Goal: Task Accomplishment & Management: Use online tool/utility

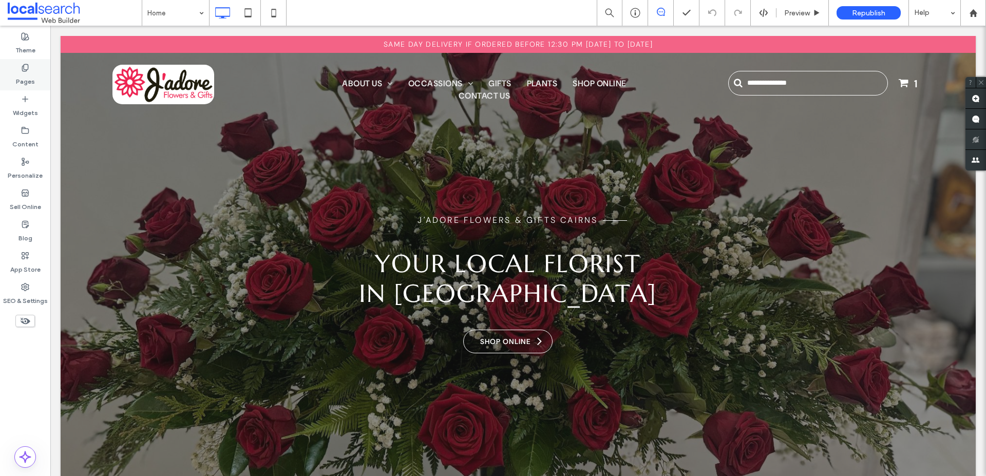
click at [24, 72] on label "Pages" at bounding box center [25, 79] width 19 height 14
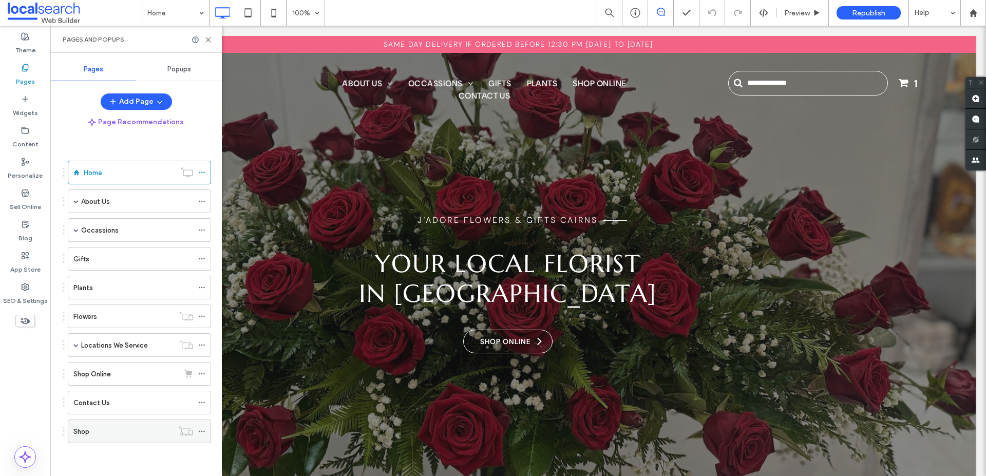
click at [118, 427] on div "Shop" at bounding box center [123, 431] width 100 height 11
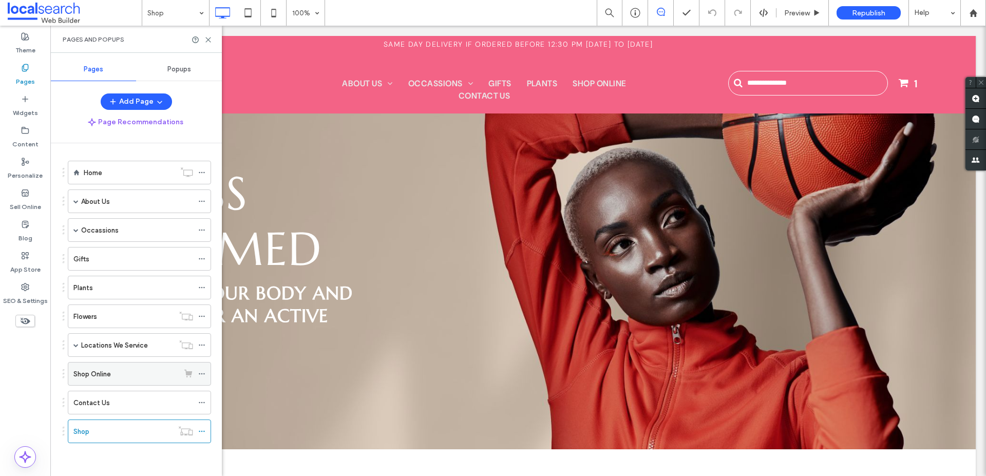
click at [122, 378] on div "Shop Online" at bounding box center [125, 374] width 105 height 11
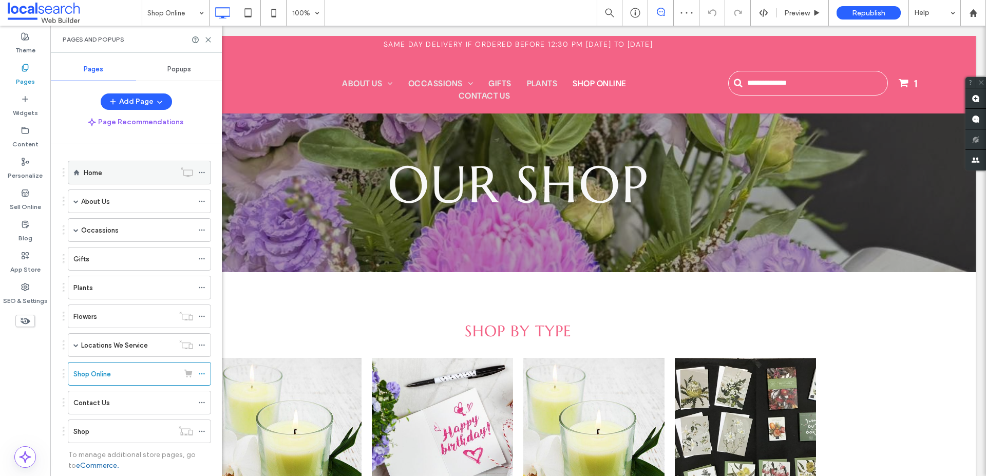
click at [106, 174] on div "Home" at bounding box center [129, 172] width 91 height 11
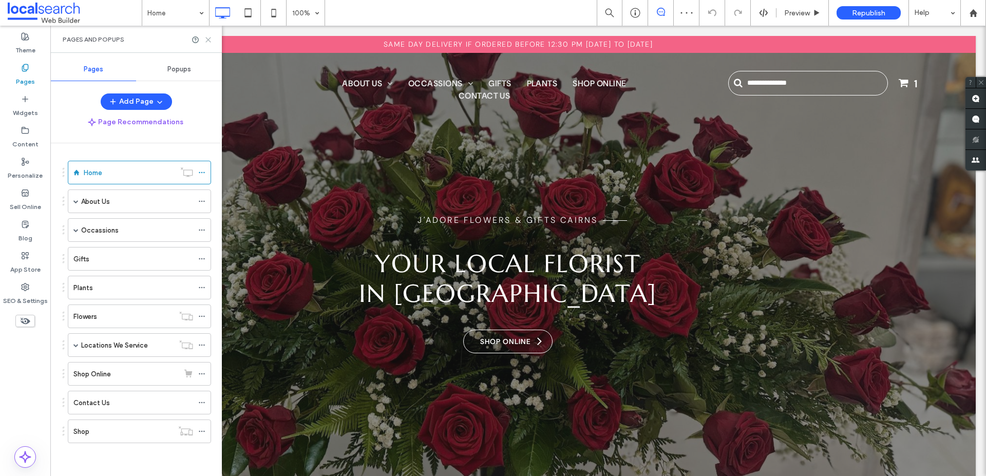
click at [210, 38] on use at bounding box center [208, 39] width 5 height 5
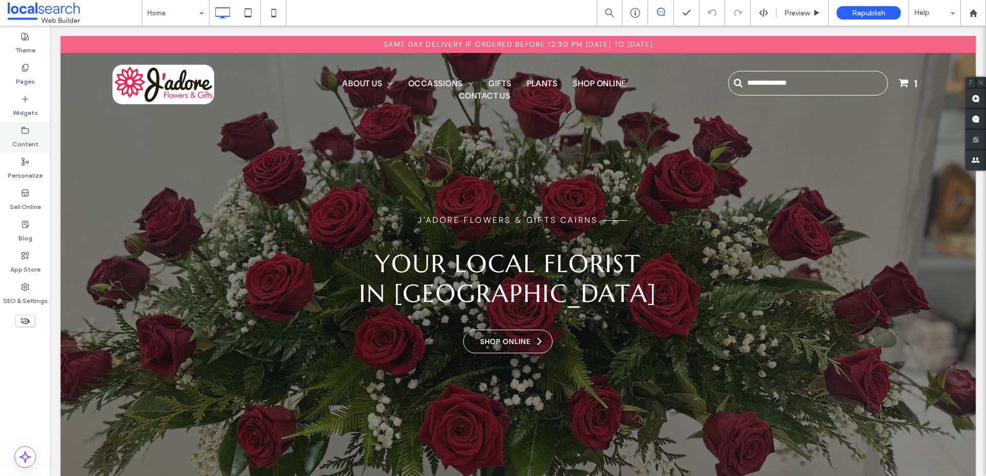
click at [25, 131] on icon at bounding box center [25, 130] width 8 height 8
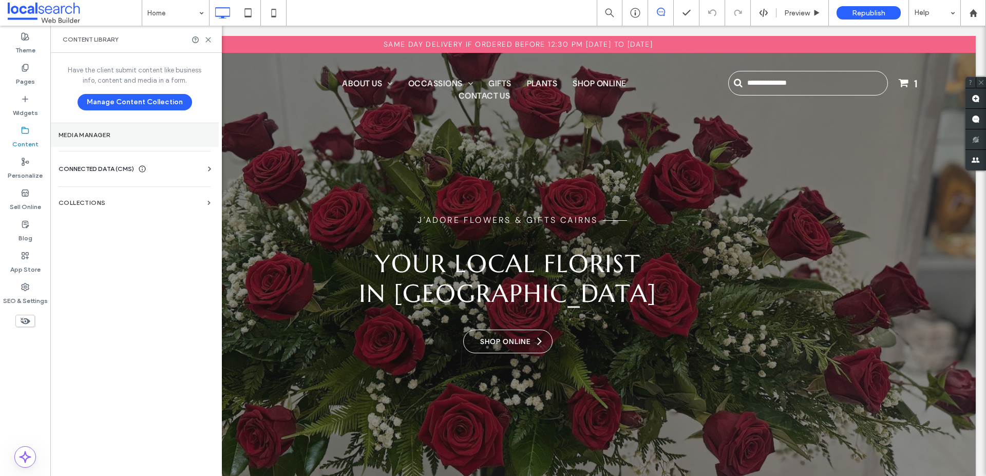
click at [114, 137] on label "Media Manager" at bounding box center [135, 134] width 152 height 7
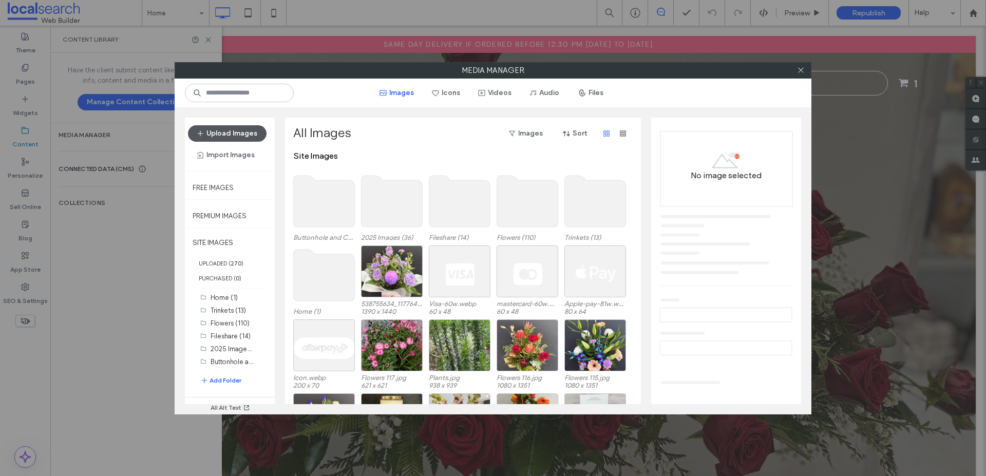
click at [223, 134] on button "Upload Images" at bounding box center [227, 133] width 79 height 16
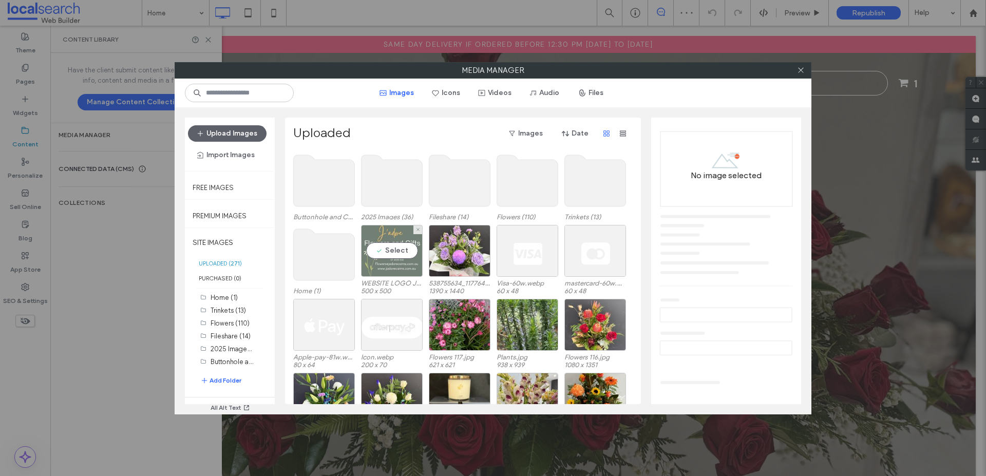
click at [404, 269] on div "Select" at bounding box center [392, 251] width 62 height 52
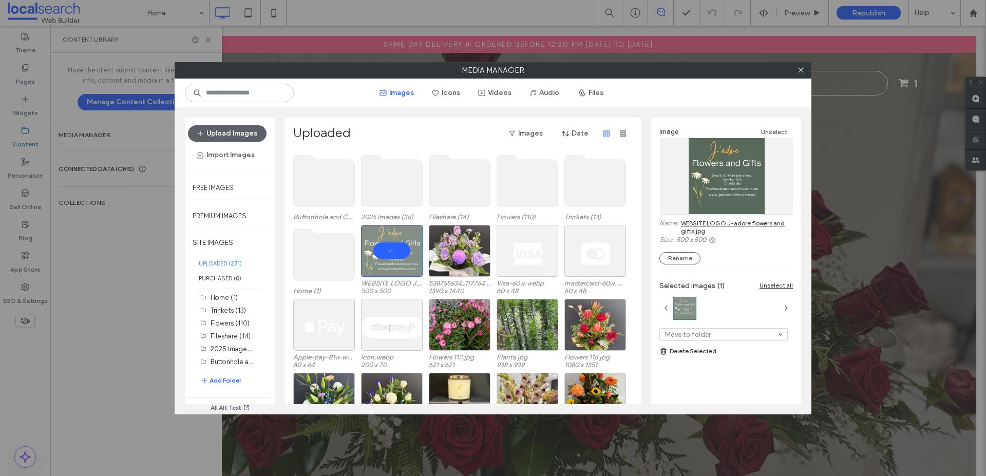
click at [711, 224] on link "WEBSITE LOGO J-adore flowers and gifts.jpg" at bounding box center [737, 226] width 112 height 15
click at [802, 72] on icon at bounding box center [801, 70] width 8 height 8
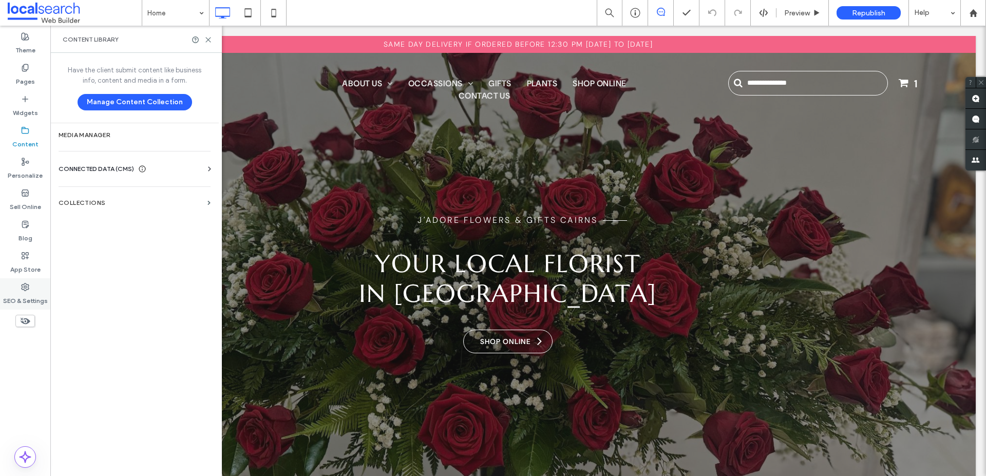
click at [21, 296] on label "SEO & Settings" at bounding box center [25, 298] width 45 height 14
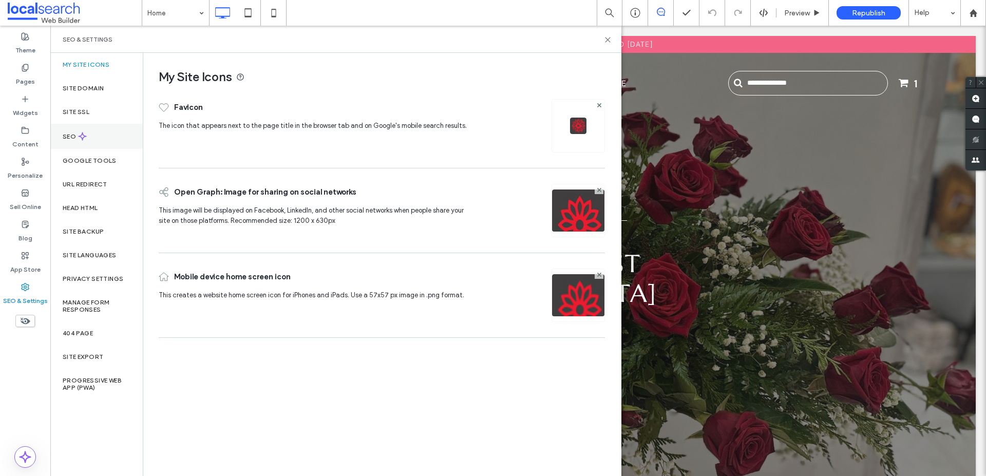
click at [69, 139] on label "SEO" at bounding box center [70, 136] width 15 height 7
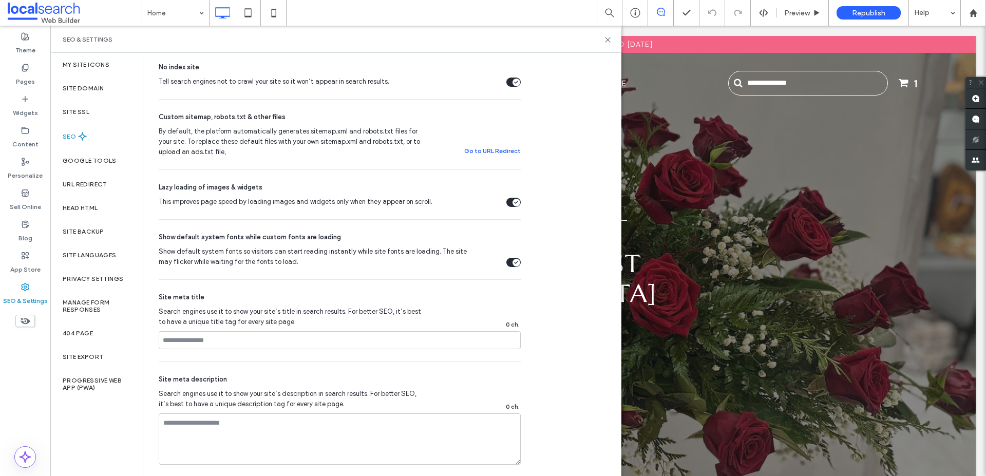
scroll to position [288, 0]
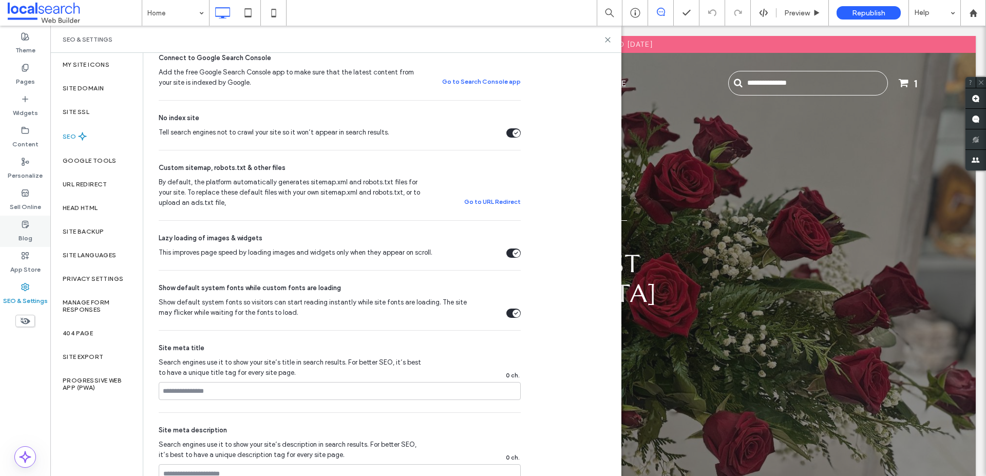
click at [25, 229] on label "Blog" at bounding box center [25, 236] width 14 height 14
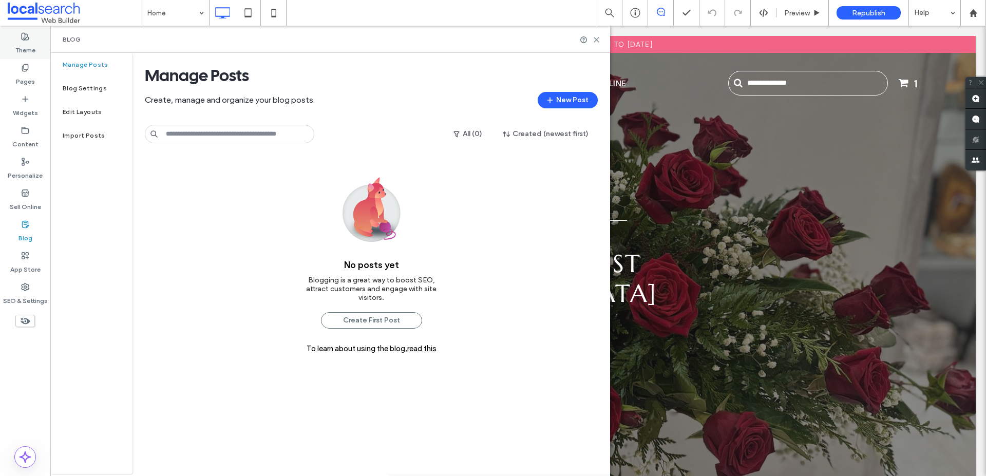
click at [28, 56] on div "Theme" at bounding box center [25, 43] width 50 height 31
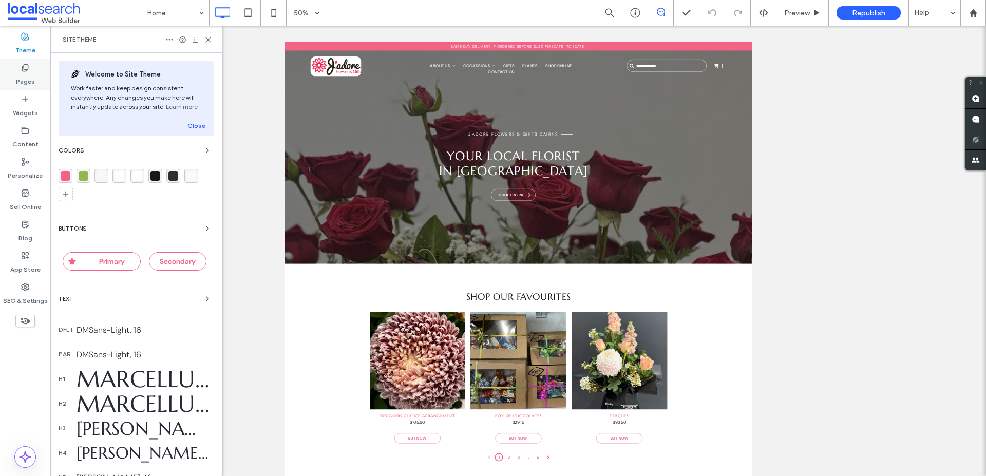
click at [11, 81] on div "Pages" at bounding box center [25, 74] width 50 height 31
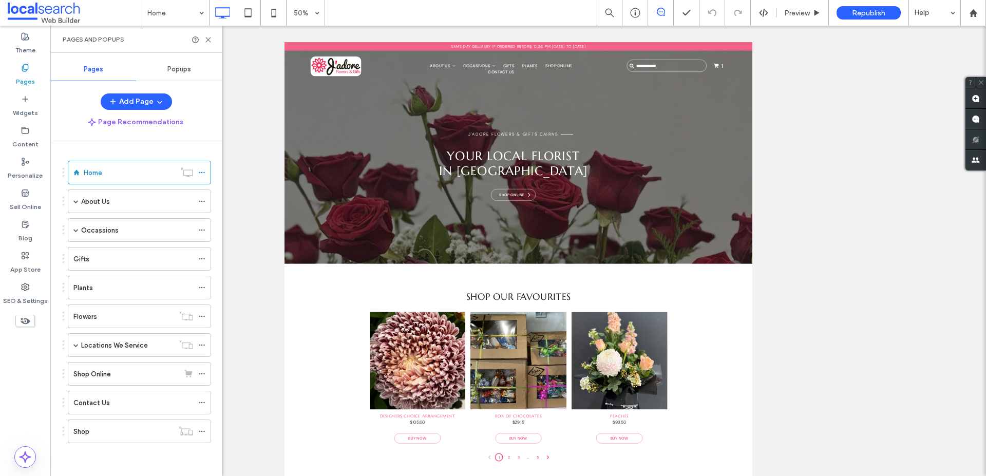
click at [180, 67] on span "Popups" at bounding box center [179, 69] width 24 height 8
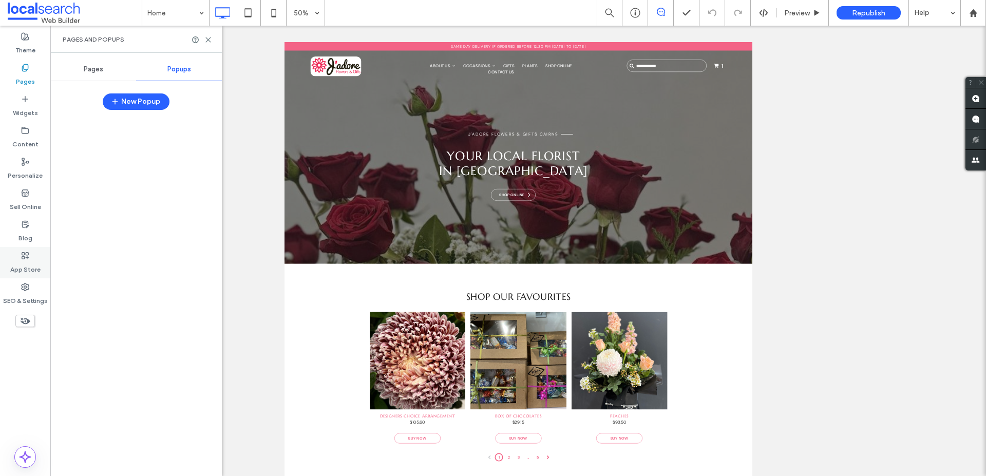
click at [11, 260] on label "App Store" at bounding box center [25, 267] width 30 height 14
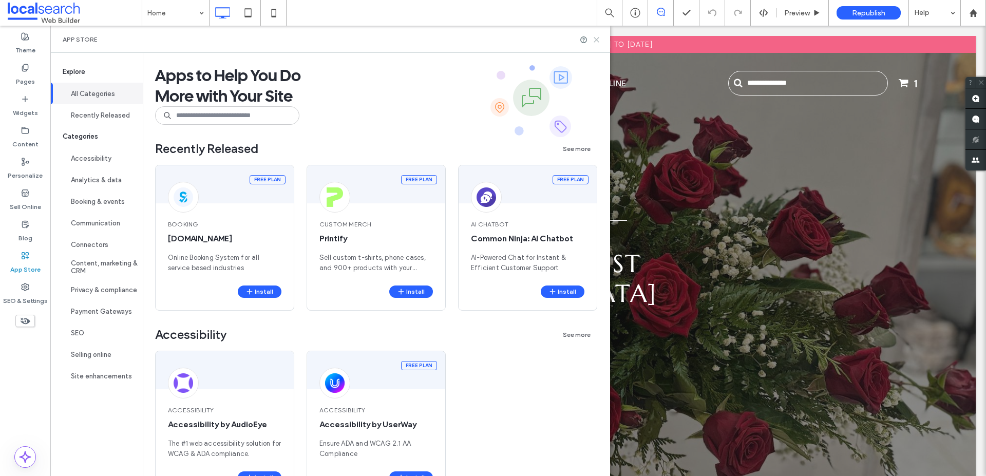
click at [600, 40] on icon at bounding box center [597, 40] width 8 height 8
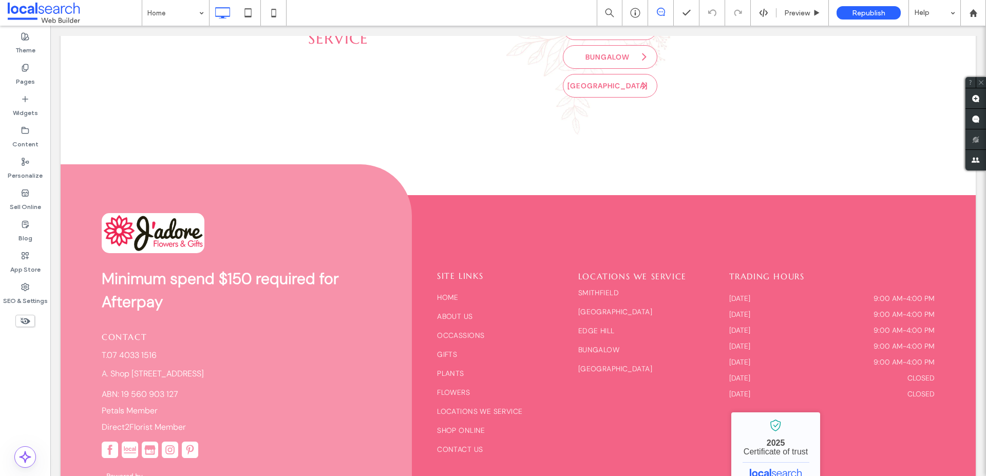
scroll to position [3953, 0]
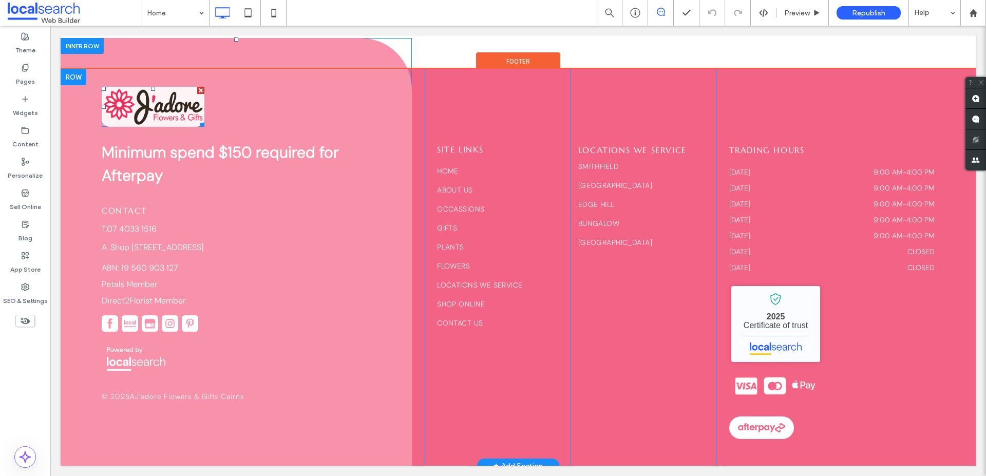
click at [161, 103] on img at bounding box center [153, 107] width 103 height 40
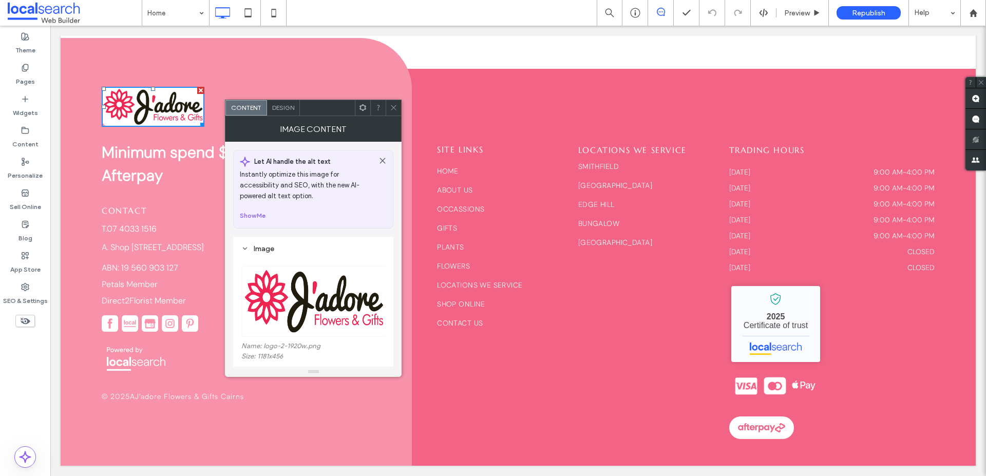
click at [365, 108] on use at bounding box center [363, 107] width 7 height 7
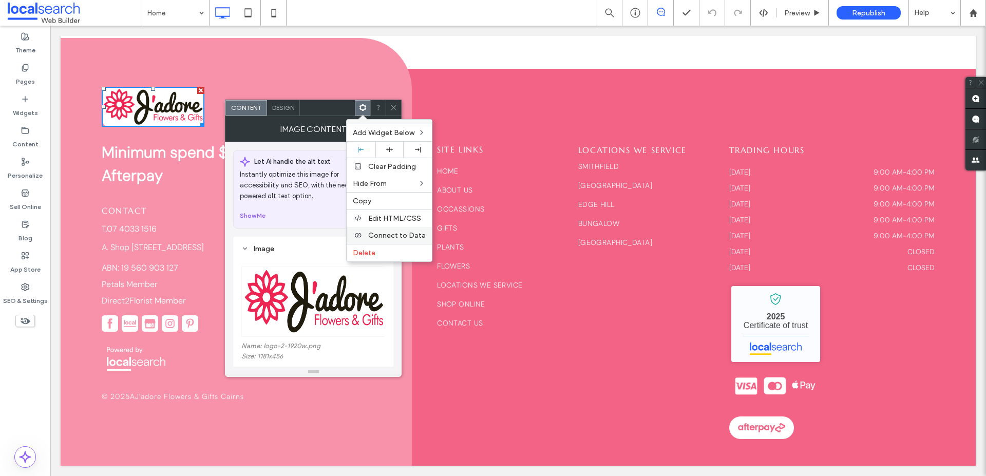
click at [400, 232] on span "Connect to Data" at bounding box center [397, 235] width 58 height 9
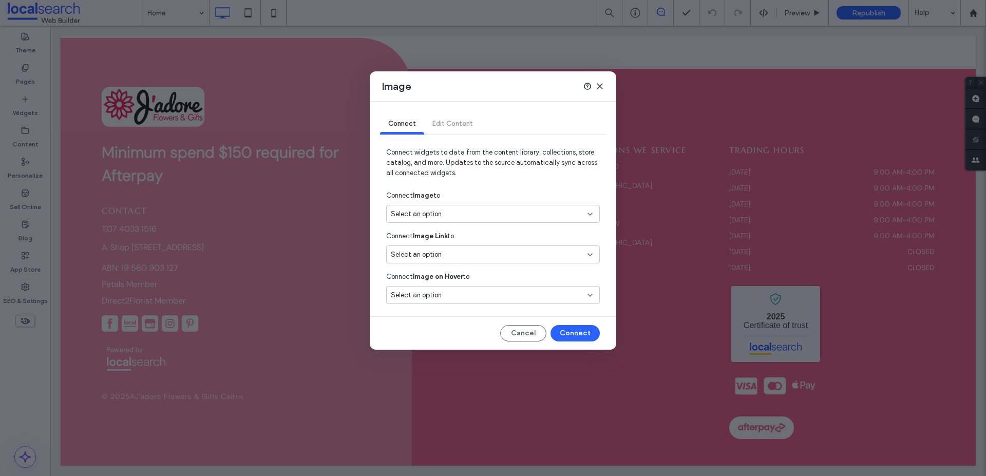
click at [443, 216] on div "Select an option" at bounding box center [487, 214] width 192 height 10
click at [431, 249] on span "Business logo" at bounding box center [429, 250] width 40 height 10
click at [579, 334] on button "Connect" at bounding box center [575, 333] width 49 height 16
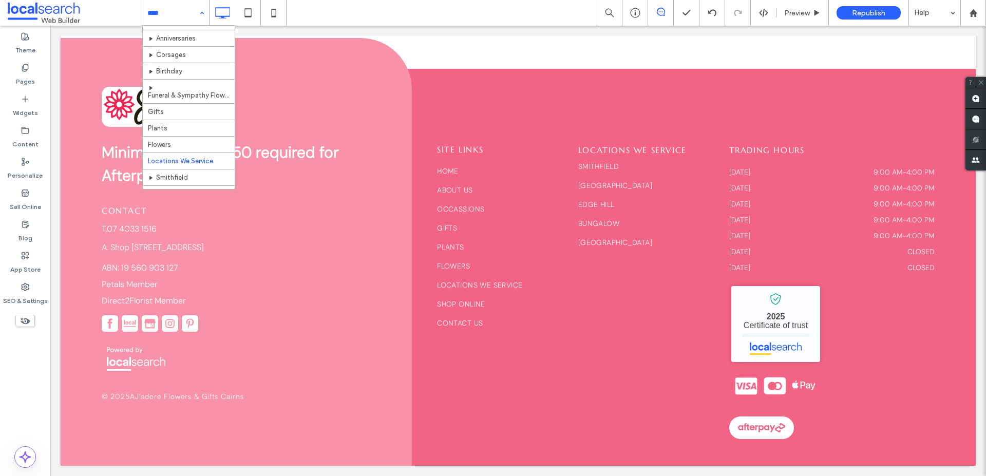
scroll to position [203, 0]
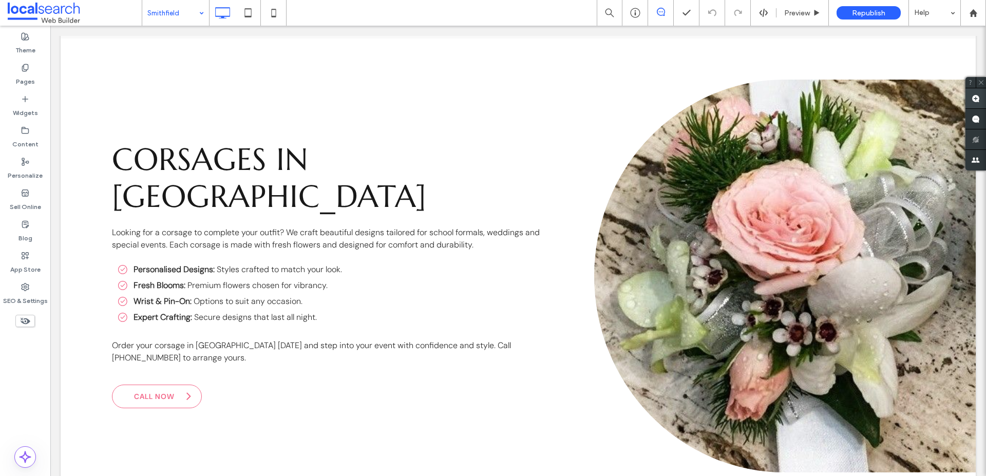
scroll to position [3180, 0]
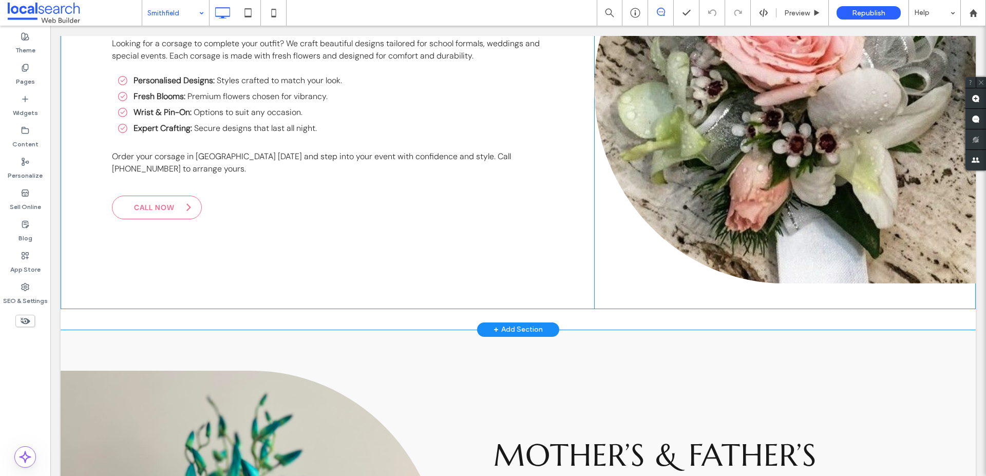
click at [101, 197] on div "Corsages in [GEOGRAPHIC_DATA] Looking for a corsage to complete your outfit? We…" at bounding box center [328, 89] width 534 height 439
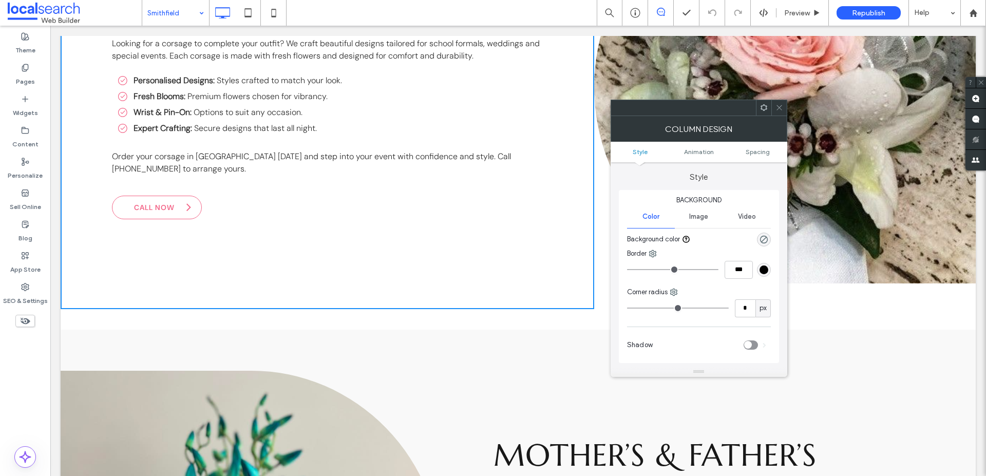
click at [775, 107] on div at bounding box center [778, 107] width 15 height 15
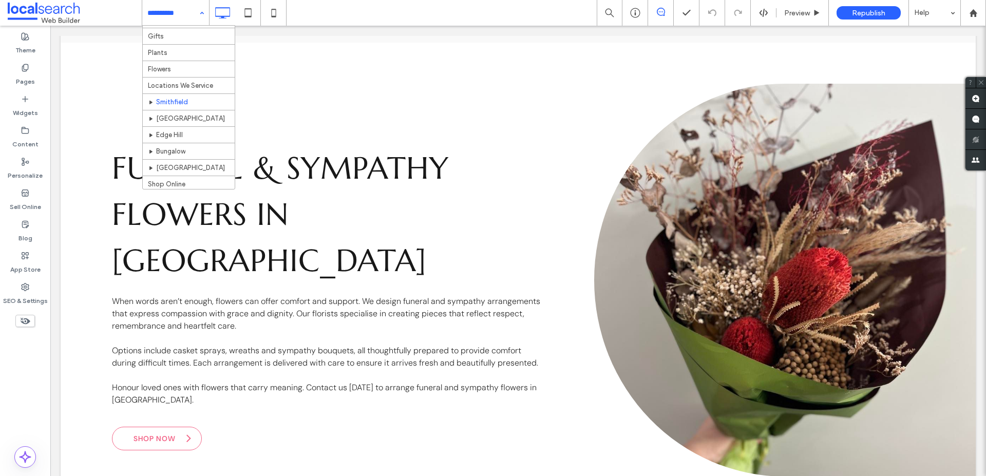
scroll to position [287, 0]
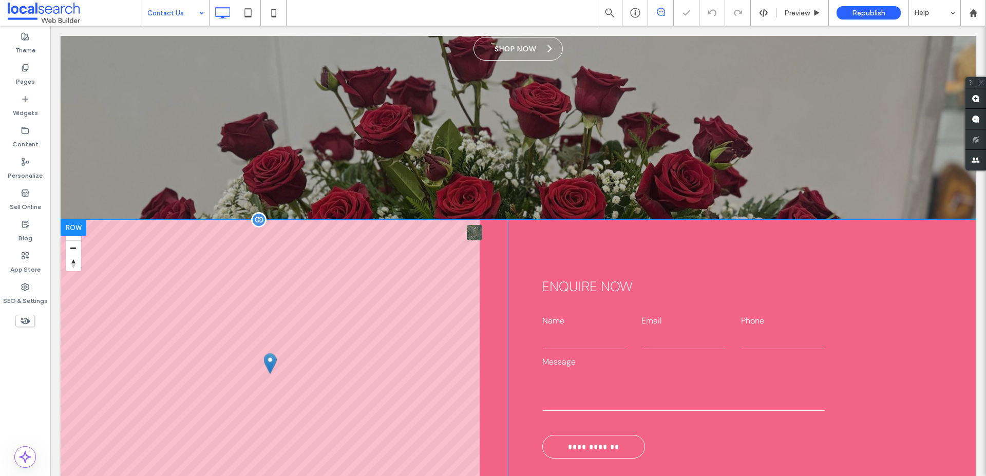
scroll to position [276, 0]
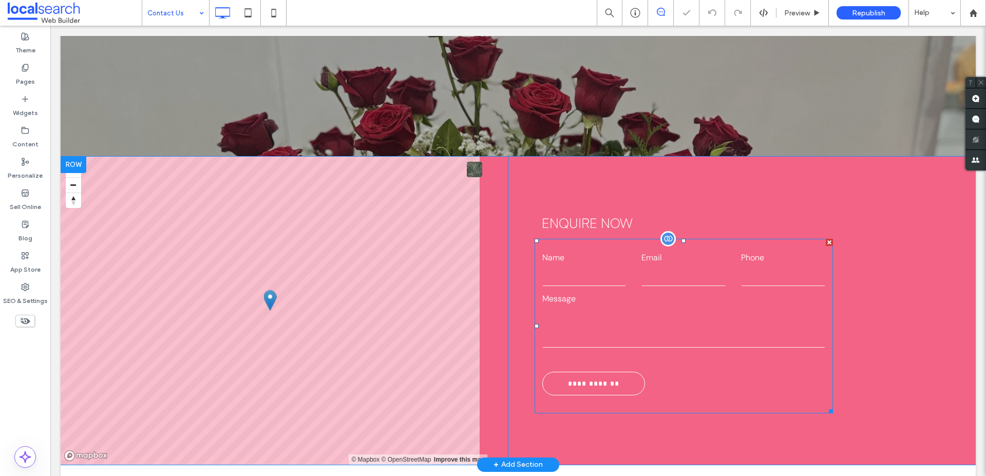
click at [606, 298] on label "Message" at bounding box center [683, 299] width 283 height 12
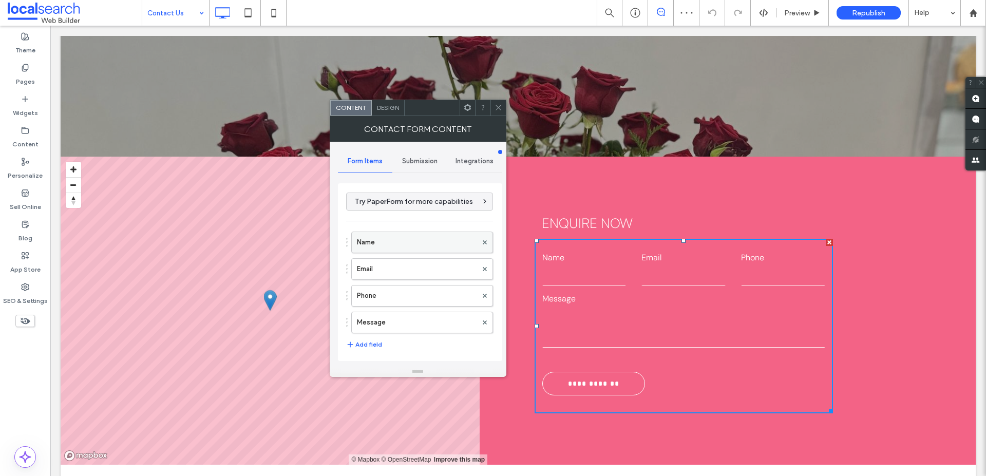
click at [391, 242] on label "Name" at bounding box center [417, 242] width 120 height 21
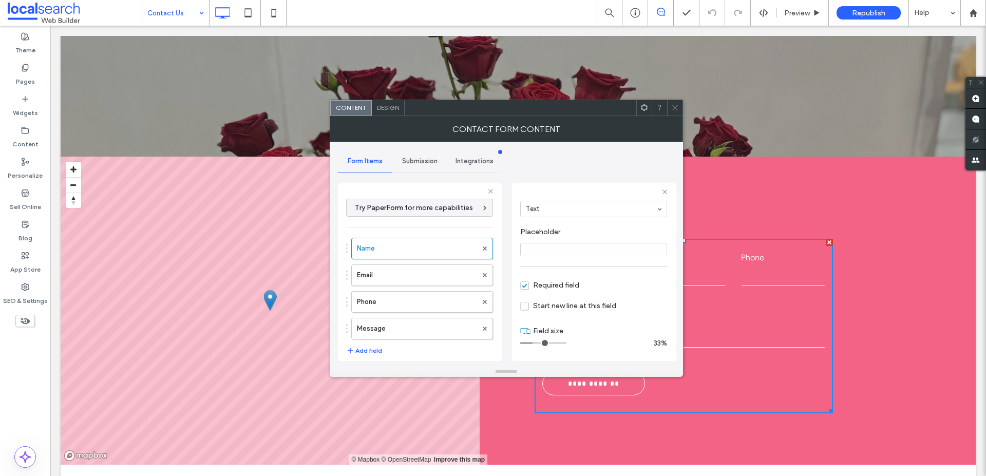
scroll to position [72, 0]
click at [418, 292] on label "Phone" at bounding box center [417, 302] width 120 height 21
click at [419, 275] on label "Email" at bounding box center [417, 275] width 120 height 21
click at [426, 327] on label "Message" at bounding box center [417, 328] width 120 height 21
type input "**"
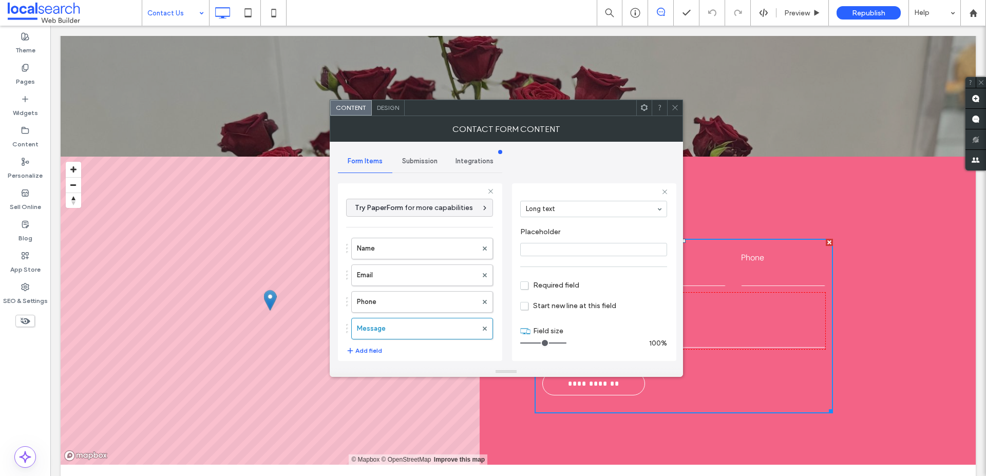
click at [401, 162] on div "Submission" at bounding box center [419, 161] width 55 height 23
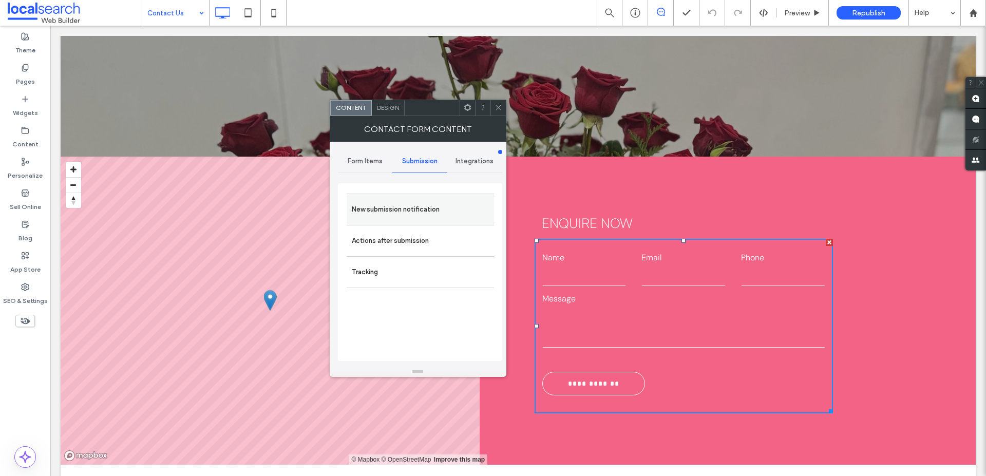
click at [400, 201] on label "New submission notification" at bounding box center [420, 209] width 137 height 21
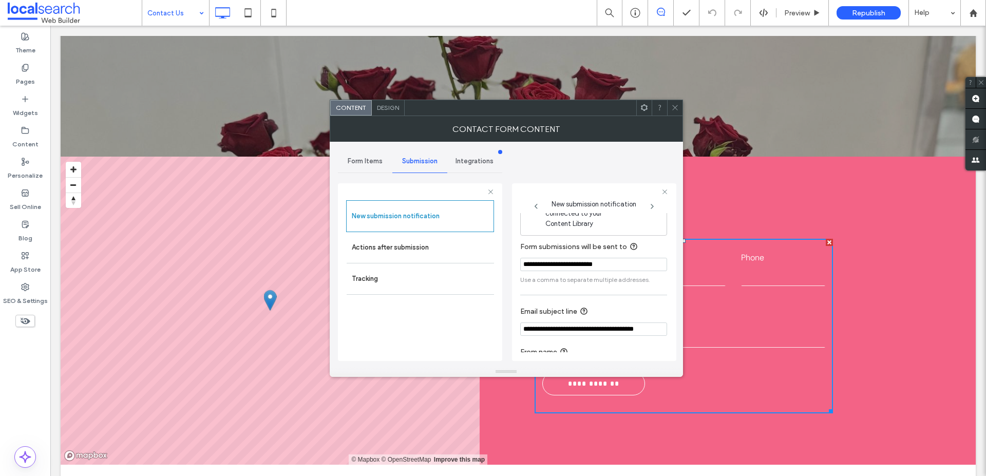
scroll to position [53, 0]
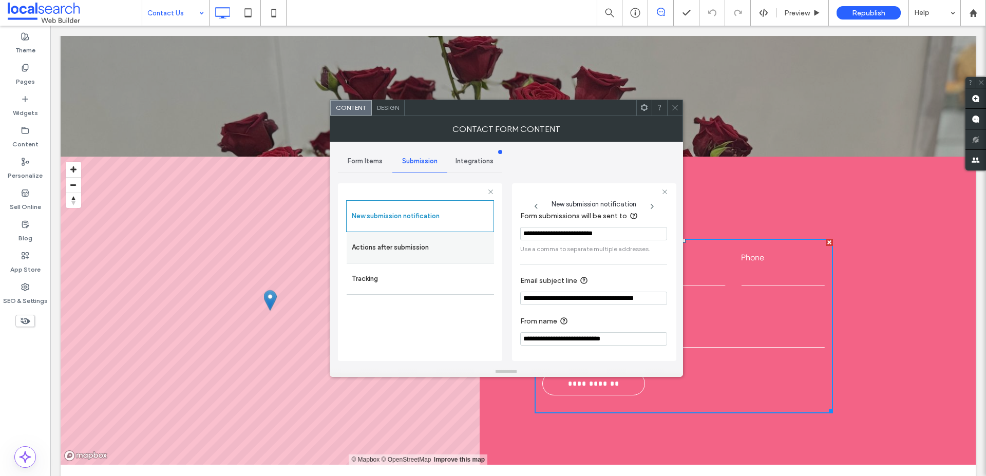
click at [399, 241] on label "Actions after submission" at bounding box center [420, 247] width 137 height 21
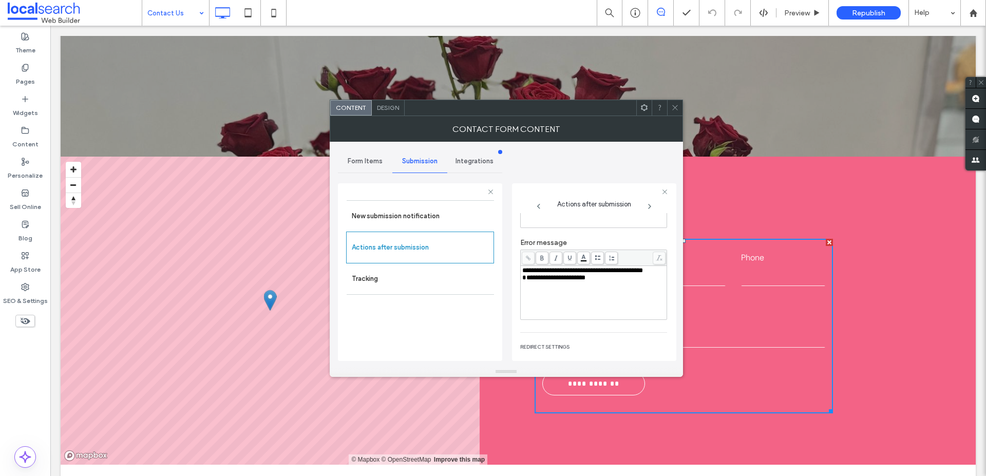
scroll to position [104, 0]
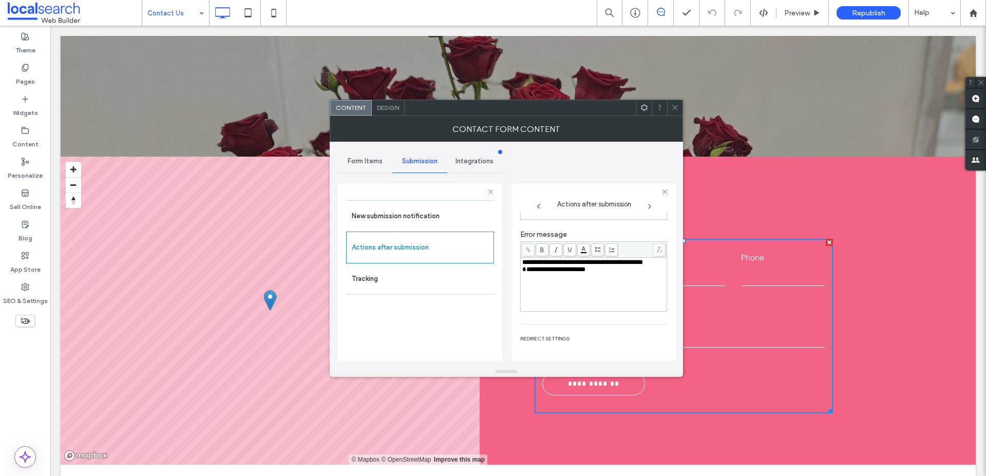
click at [365, 157] on span "Form Items" at bounding box center [365, 161] width 35 height 8
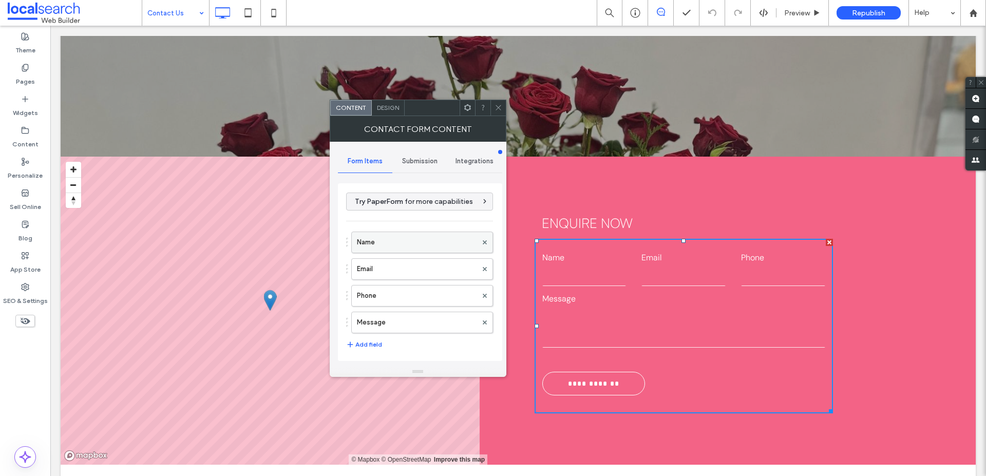
click at [411, 241] on label "Name" at bounding box center [417, 242] width 120 height 21
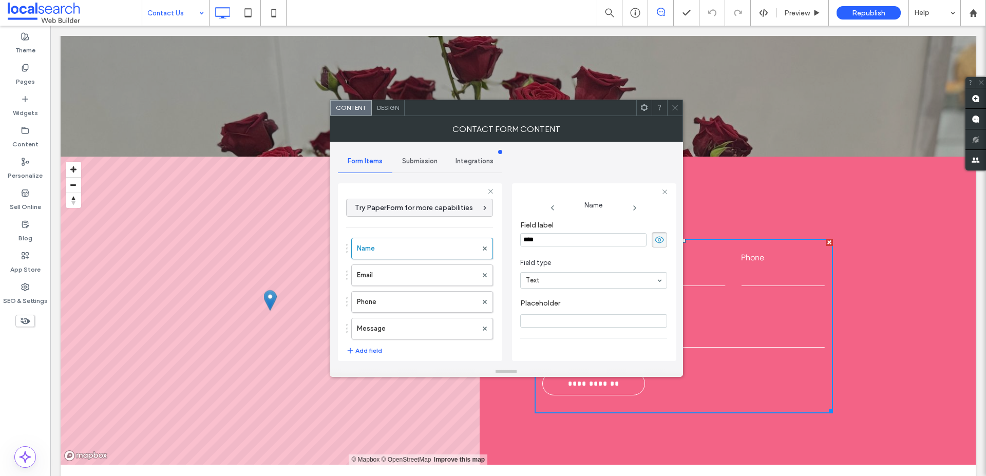
drag, startPoint x: 416, startPoint y: 165, endPoint x: 428, endPoint y: 173, distance: 14.5
click at [416, 164] on span "Submission" at bounding box center [419, 161] width 35 height 8
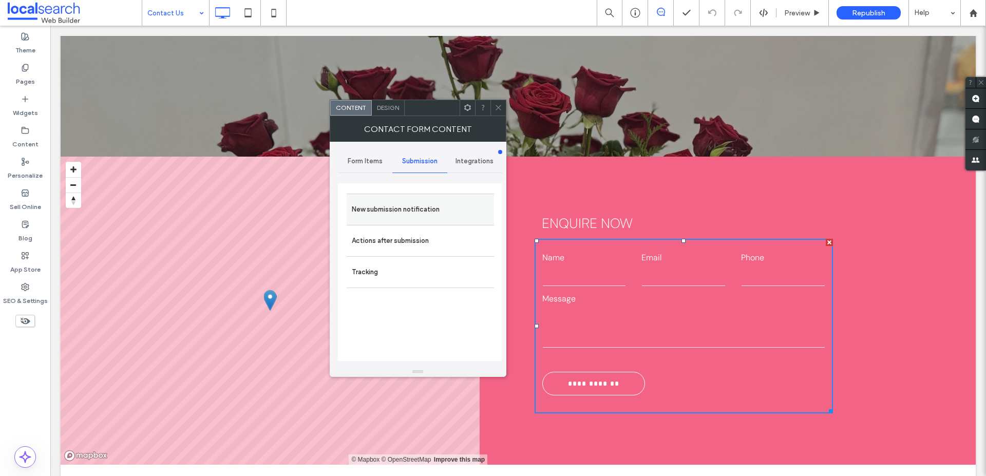
click at [432, 209] on label "New submission notification" at bounding box center [420, 209] width 137 height 21
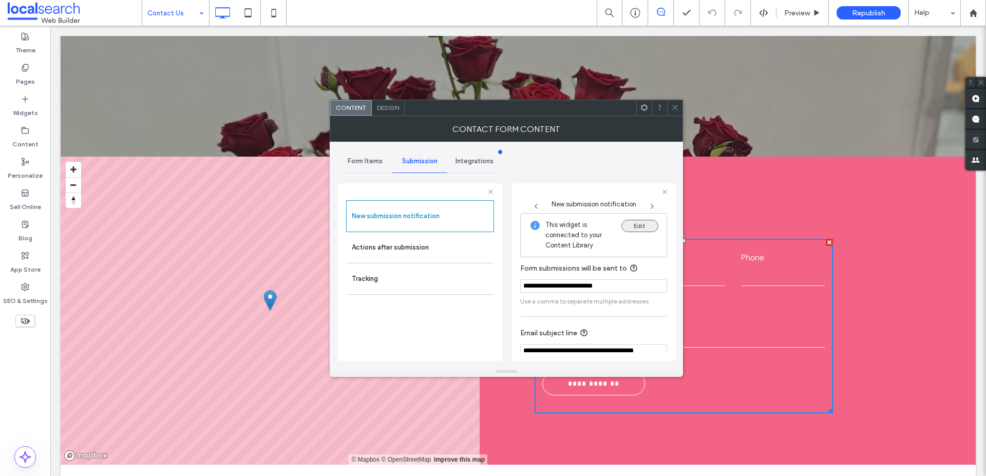
click at [631, 228] on button "Edit" at bounding box center [639, 226] width 37 height 12
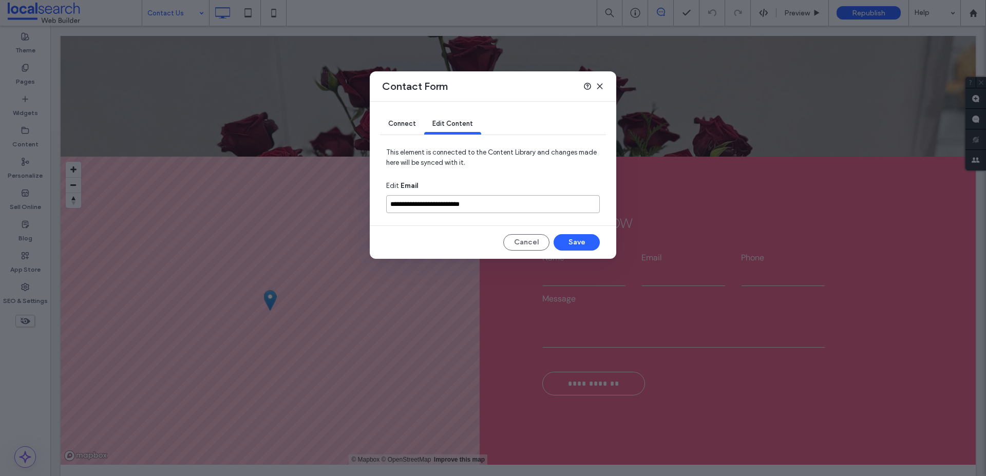
drag, startPoint x: 498, startPoint y: 203, endPoint x: 411, endPoint y: 201, distance: 87.4
click at [411, 201] on input "**********" at bounding box center [493, 204] width 214 height 18
click at [504, 201] on input "**********" at bounding box center [493, 204] width 214 height 18
drag, startPoint x: 500, startPoint y: 207, endPoint x: 373, endPoint y: 203, distance: 126.9
click at [373, 203] on div "**********" at bounding box center [493, 180] width 247 height 157
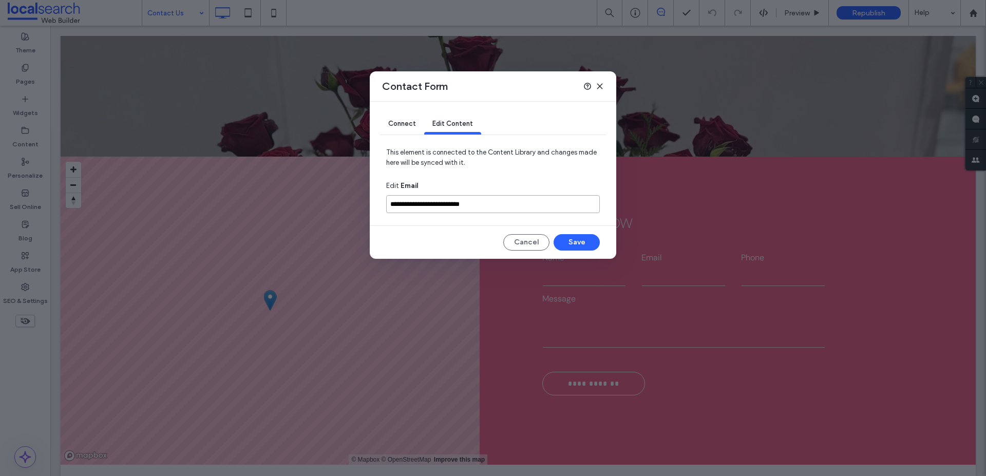
drag, startPoint x: 509, startPoint y: 205, endPoint x: 345, endPoint y: 204, distance: 163.9
click at [345, 204] on div "**********" at bounding box center [493, 238] width 986 height 476
type input "**********"
click at [572, 244] on button "Save" at bounding box center [577, 242] width 46 height 16
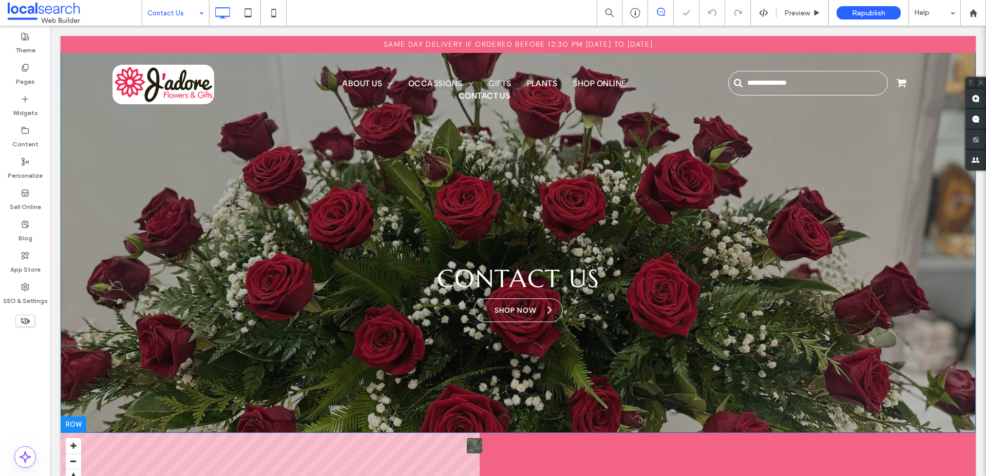
scroll to position [0, 0]
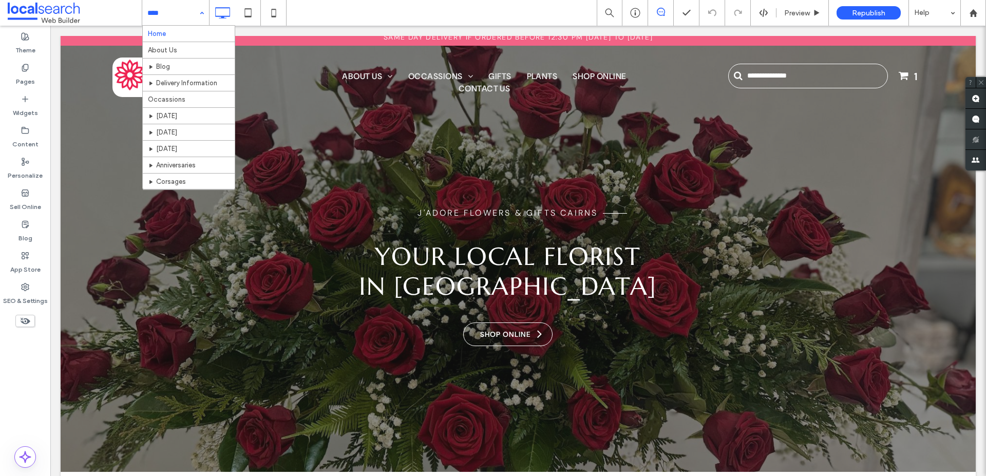
click at [201, 12] on div "Home About Us Blog Delivery Information Occassions [DATE] [DATE] [DATE] Anniver…" at bounding box center [175, 13] width 67 height 26
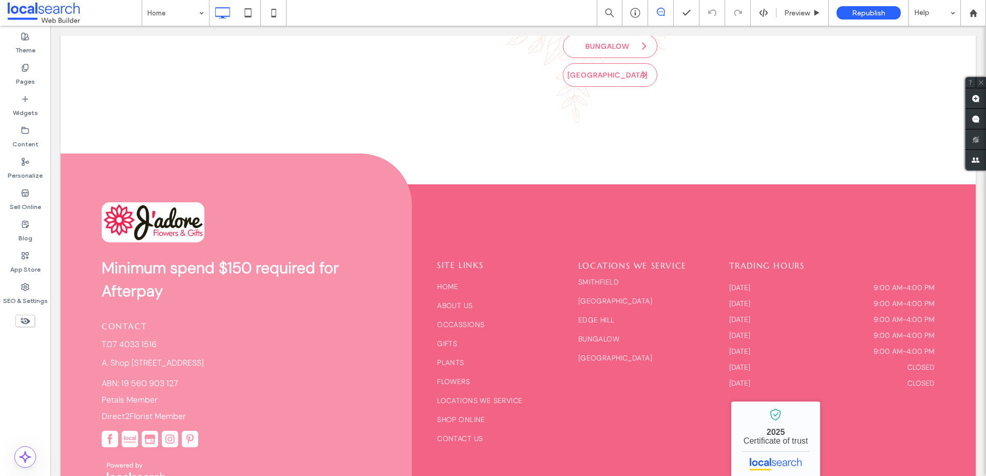
scroll to position [3842, 0]
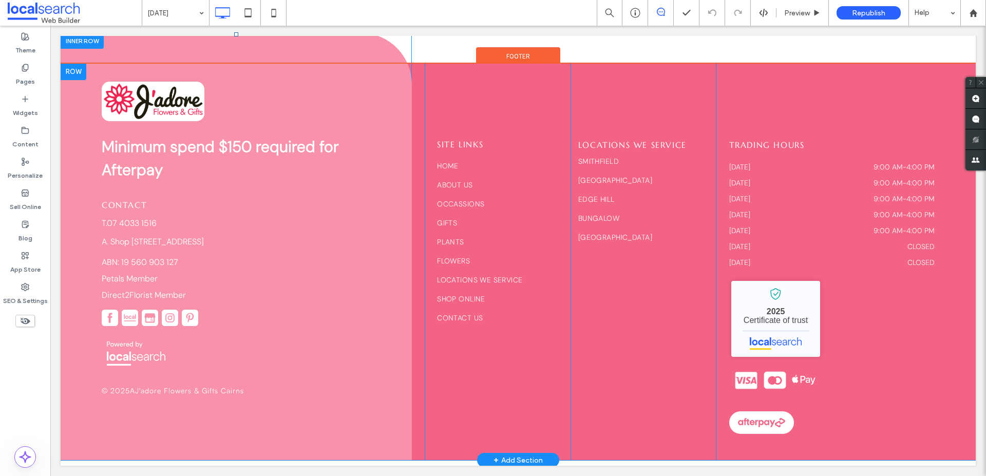
scroll to position [7, 0]
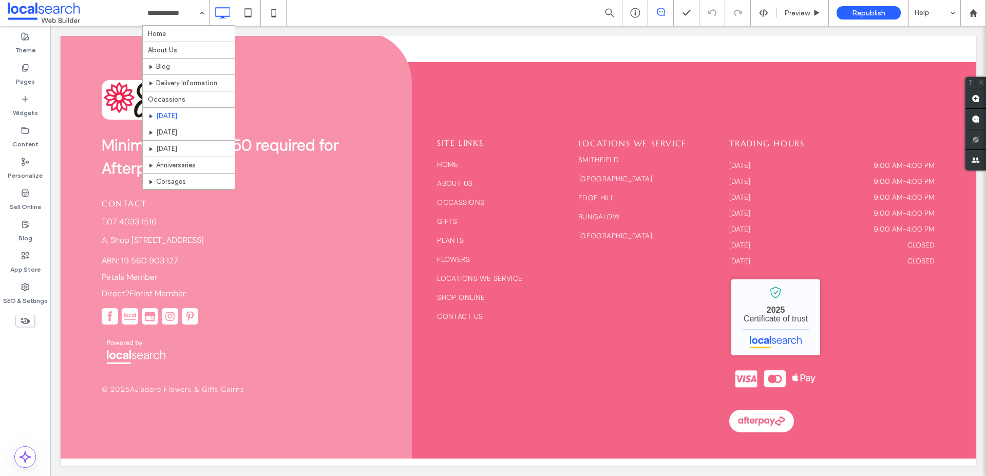
click at [180, 14] on input at bounding box center [172, 13] width 51 height 26
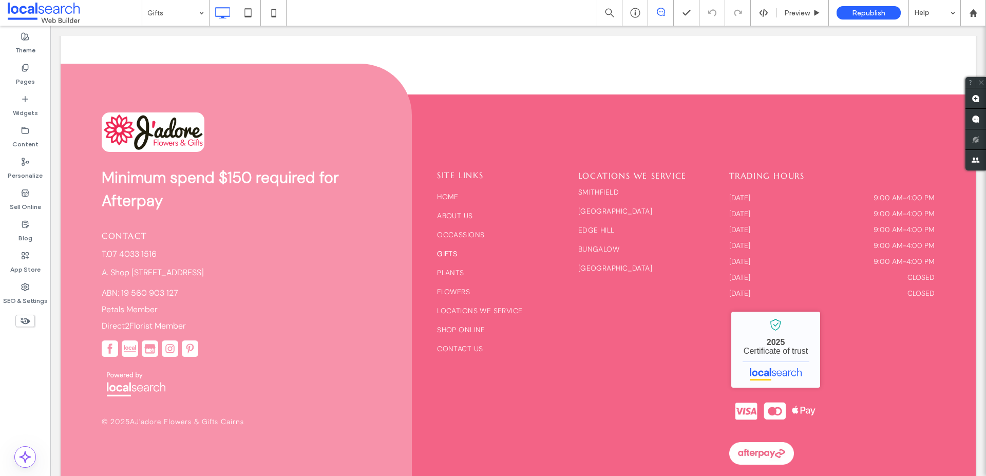
scroll to position [2, 0]
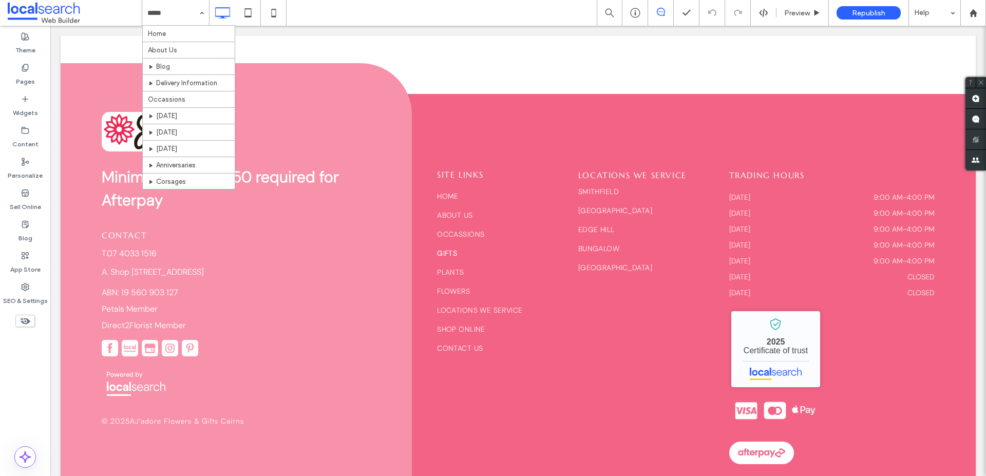
click at [168, 13] on input at bounding box center [172, 13] width 51 height 26
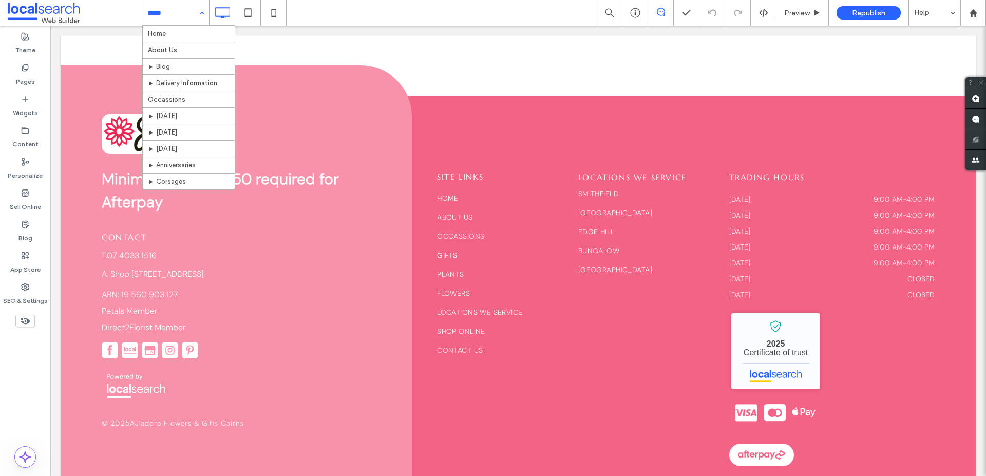
scroll to position [2, 0]
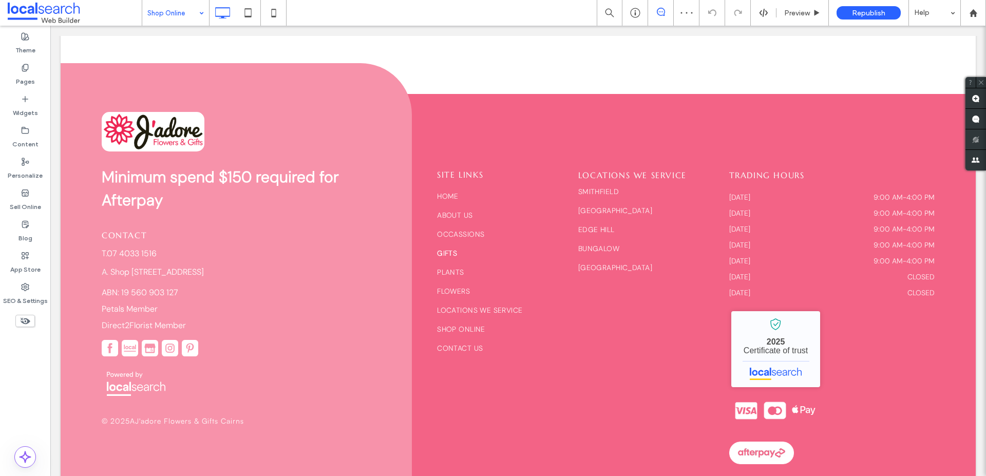
click at [157, 12] on input at bounding box center [172, 13] width 51 height 26
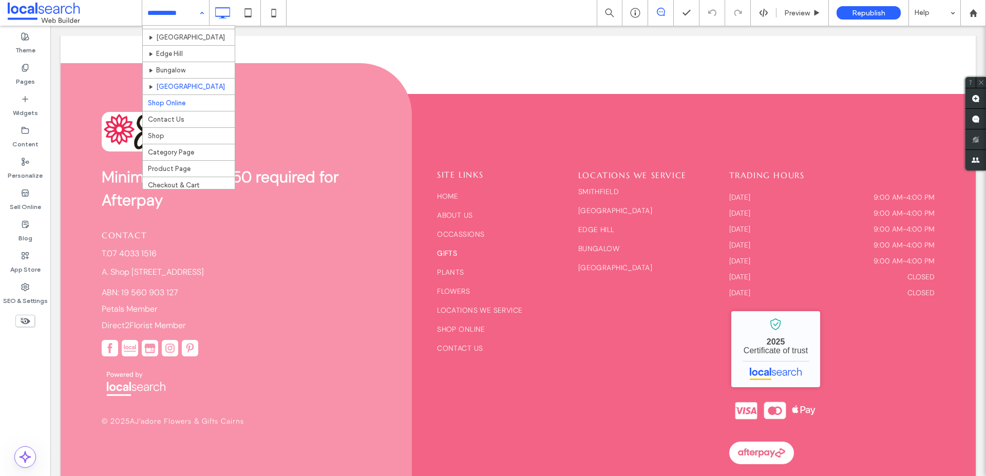
scroll to position [287, 0]
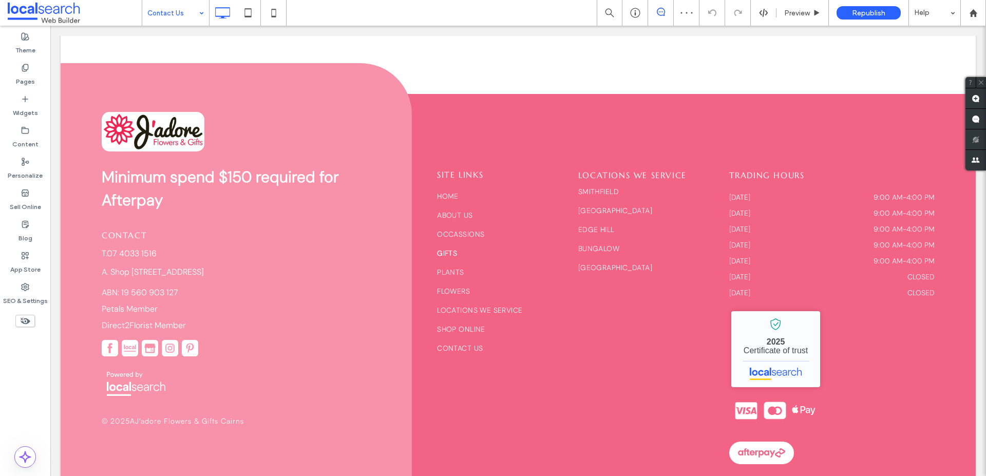
click at [184, 8] on input at bounding box center [172, 13] width 51 height 26
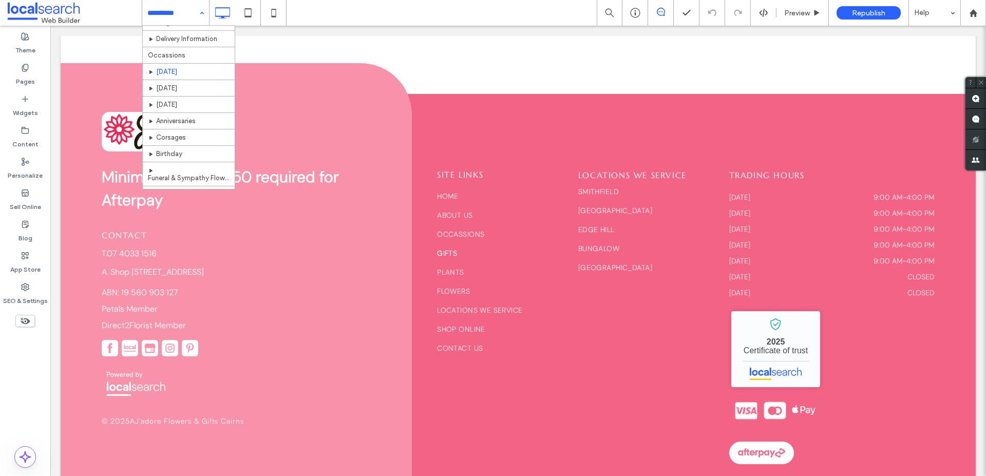
scroll to position [192, 0]
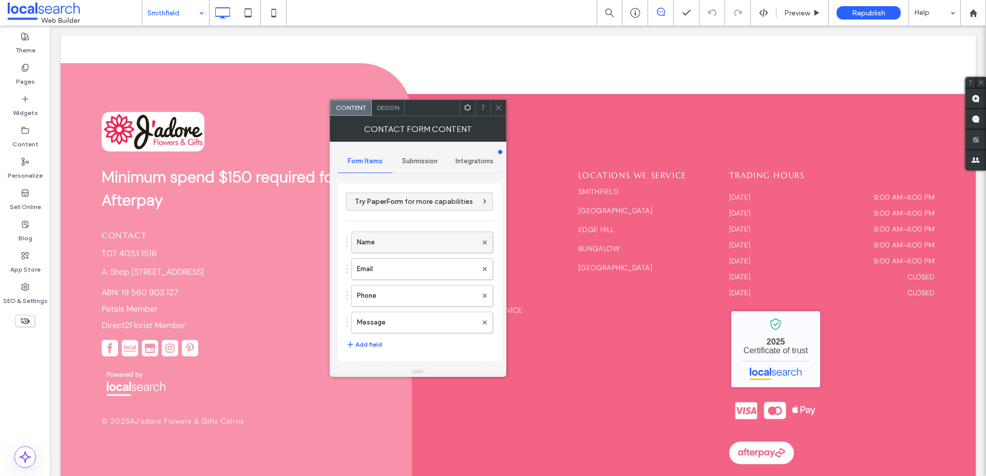
click at [414, 246] on label "Name" at bounding box center [417, 242] width 120 height 21
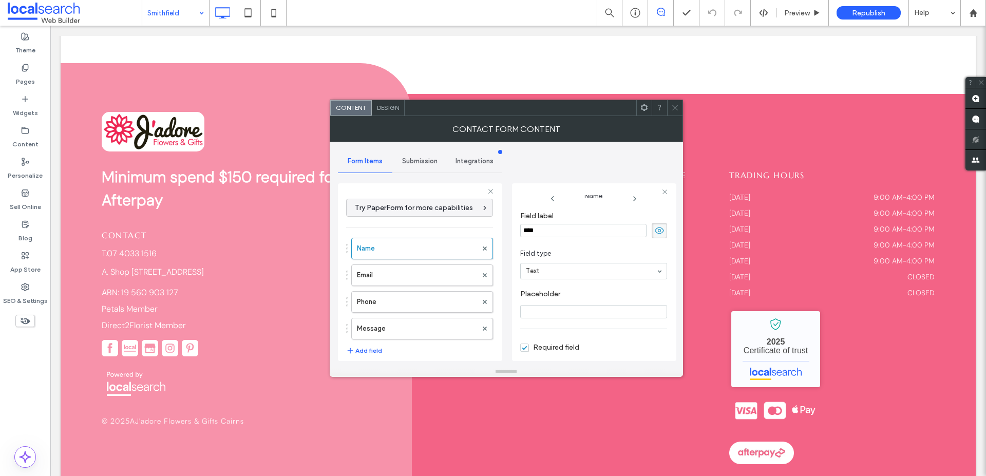
scroll to position [20, 0]
click at [390, 278] on label "Email" at bounding box center [417, 275] width 120 height 21
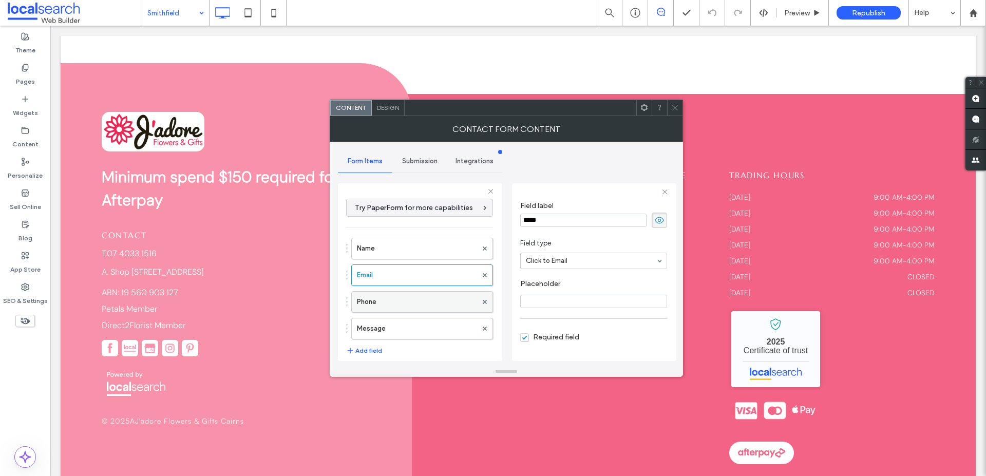
click at [393, 301] on label "Phone" at bounding box center [417, 302] width 120 height 21
click at [403, 324] on label "Message" at bounding box center [417, 328] width 120 height 21
type input "**"
click at [416, 154] on div "Submission" at bounding box center [419, 161] width 55 height 23
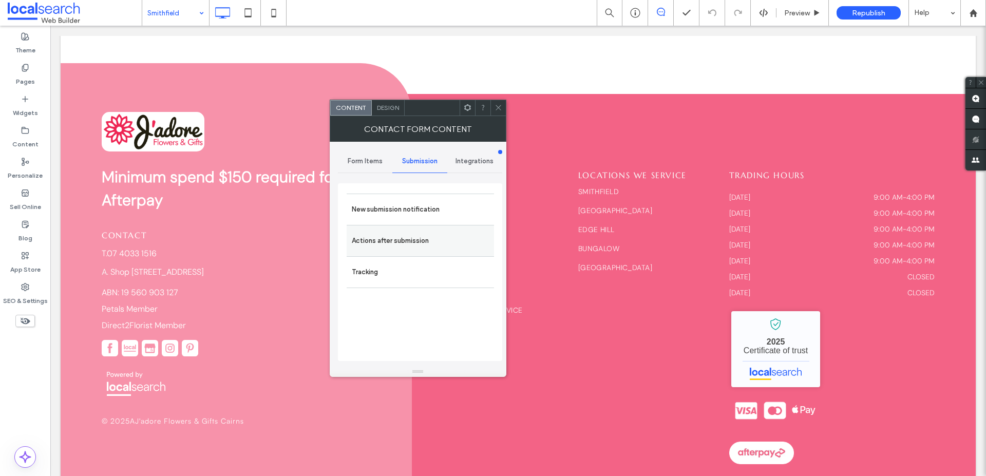
click at [397, 235] on label "Actions after submission" at bounding box center [420, 241] width 137 height 21
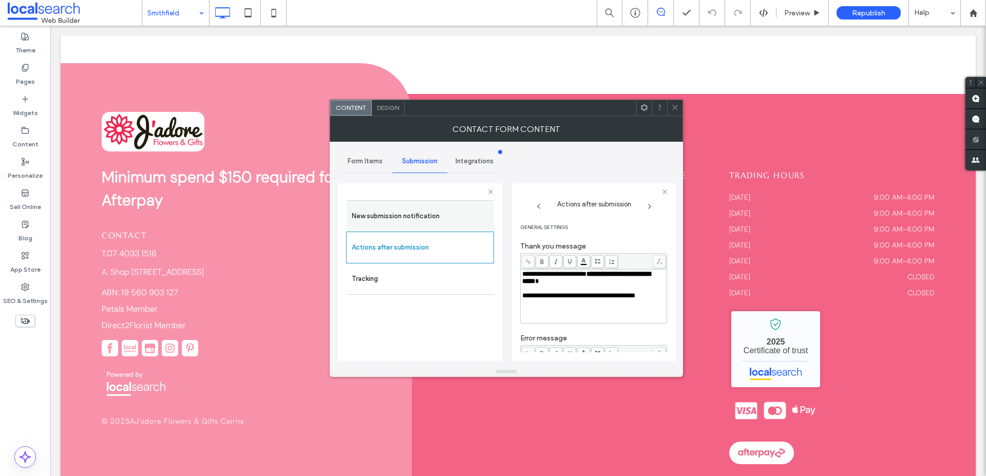
click at [396, 216] on label "New submission notification" at bounding box center [420, 216] width 137 height 21
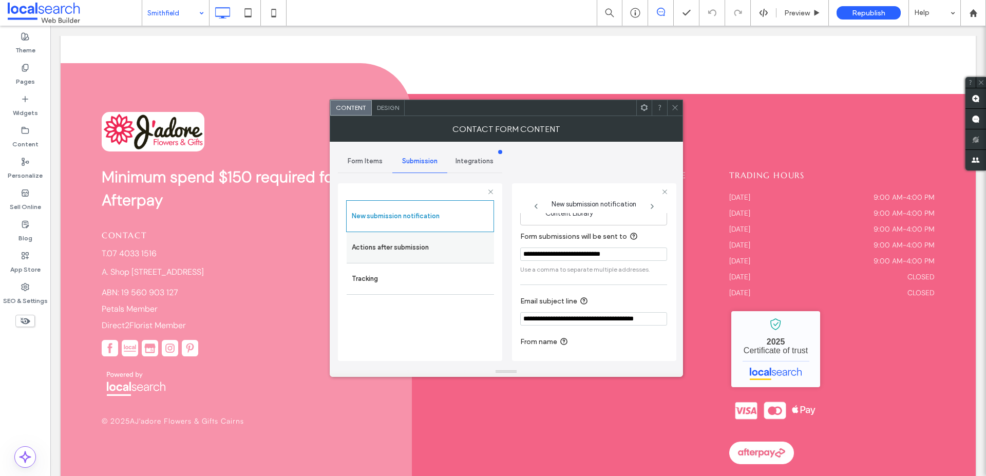
scroll to position [39, 0]
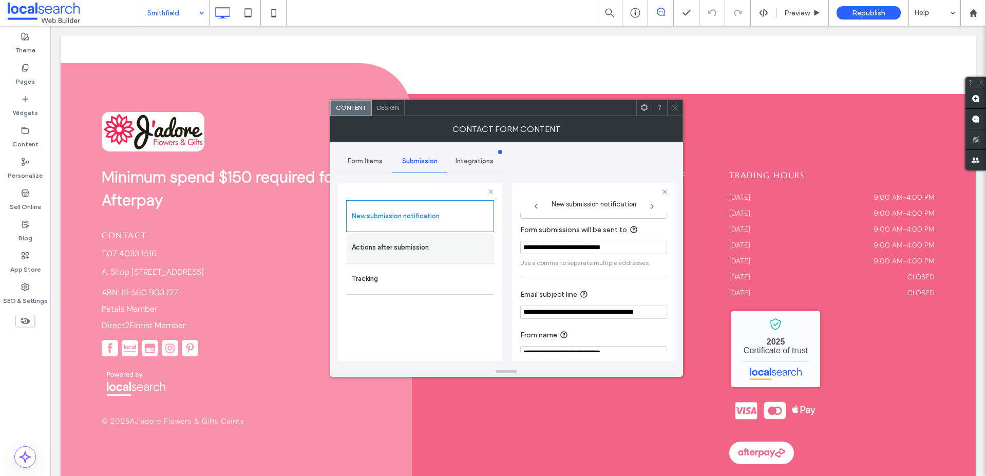
click at [414, 248] on label "Actions after submission" at bounding box center [420, 247] width 137 height 21
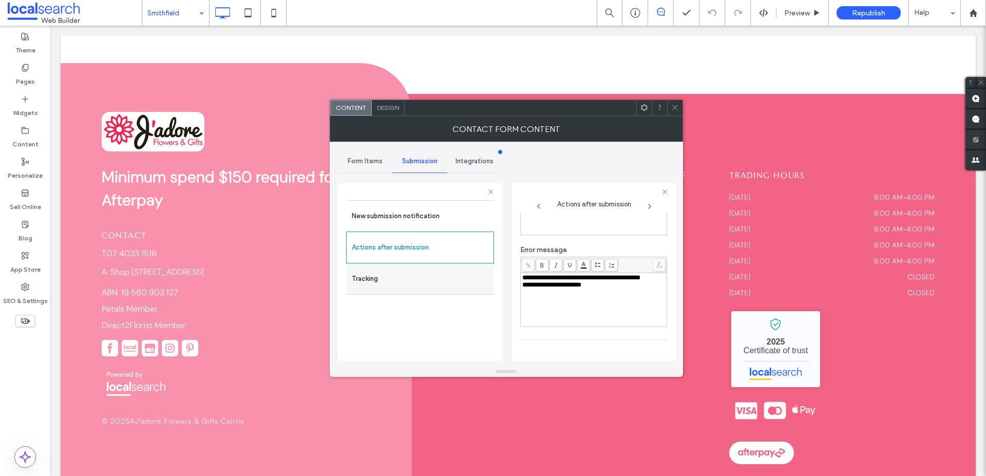
scroll to position [99, 0]
click at [402, 285] on label "Tracking" at bounding box center [420, 279] width 137 height 21
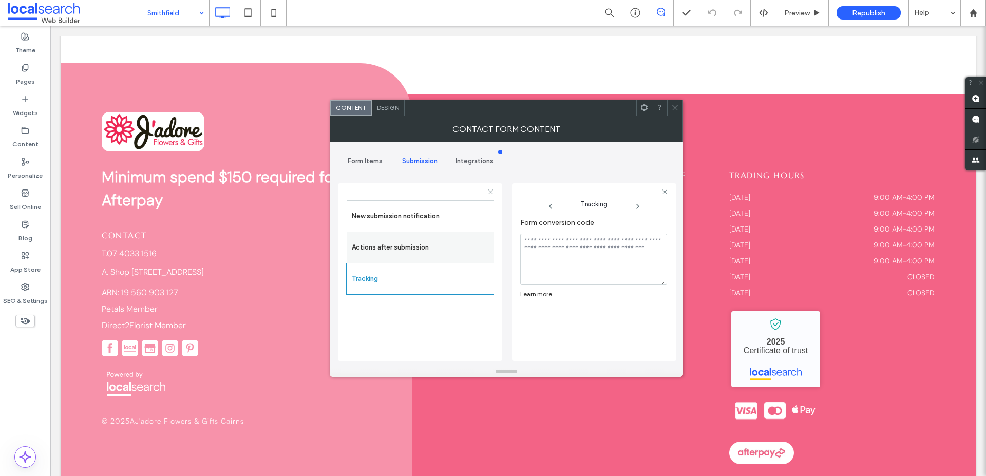
scroll to position [0, 0]
click at [676, 108] on use at bounding box center [674, 107] width 5 height 5
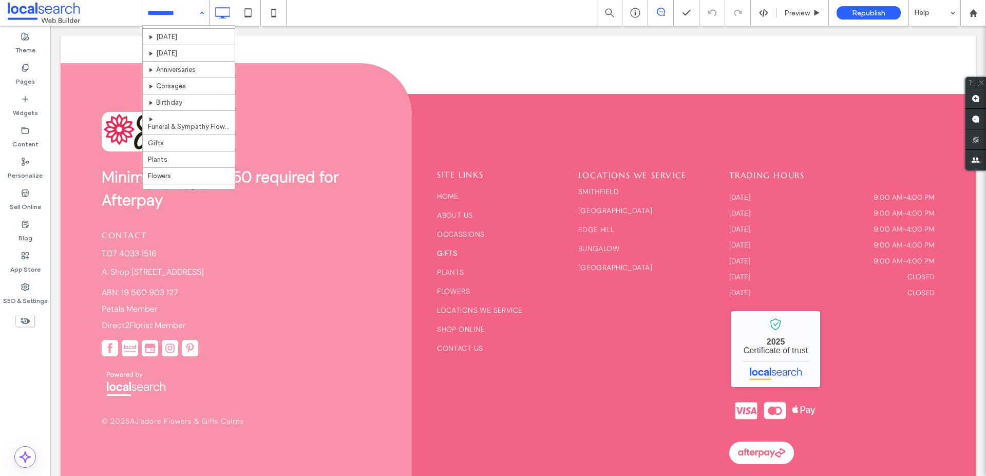
scroll to position [287, 0]
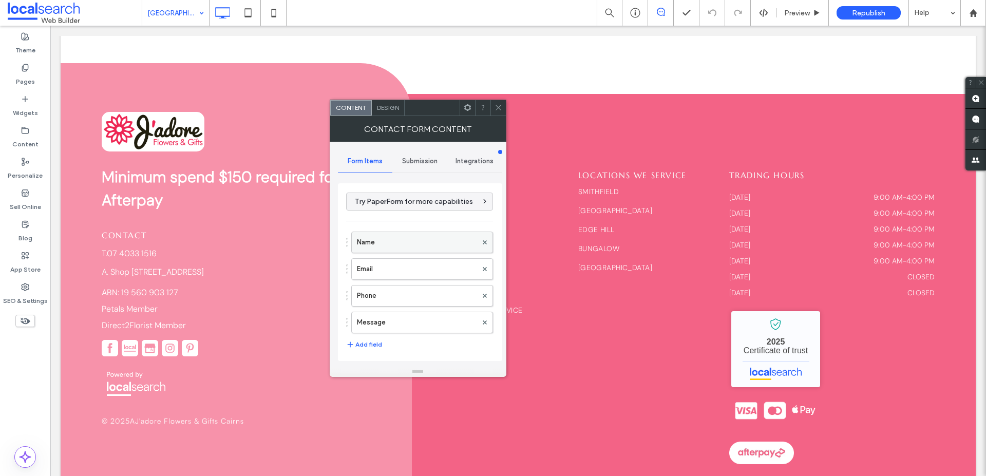
click at [399, 233] on label "Name" at bounding box center [417, 242] width 120 height 21
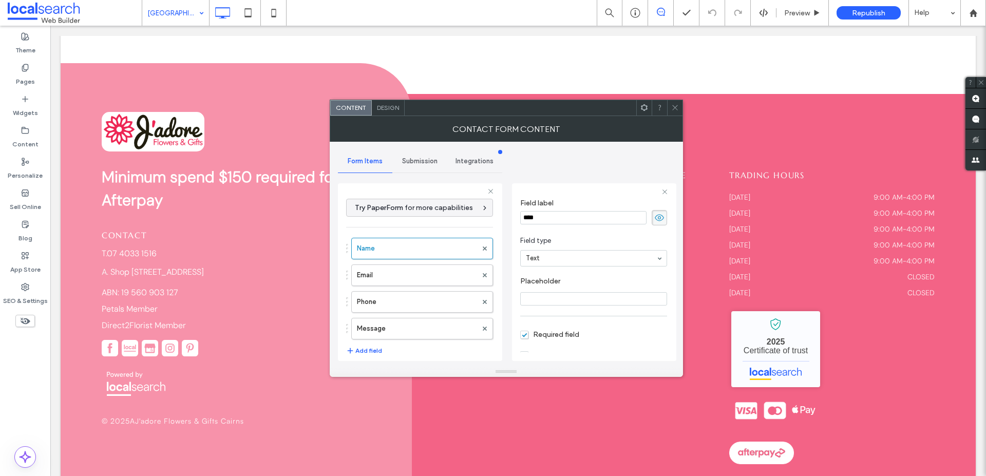
scroll to position [23, 0]
click at [385, 277] on label "Email" at bounding box center [417, 275] width 120 height 21
click at [398, 299] on label "Phone" at bounding box center [417, 302] width 120 height 21
click at [411, 326] on label "Message" at bounding box center [417, 328] width 120 height 21
type input "**"
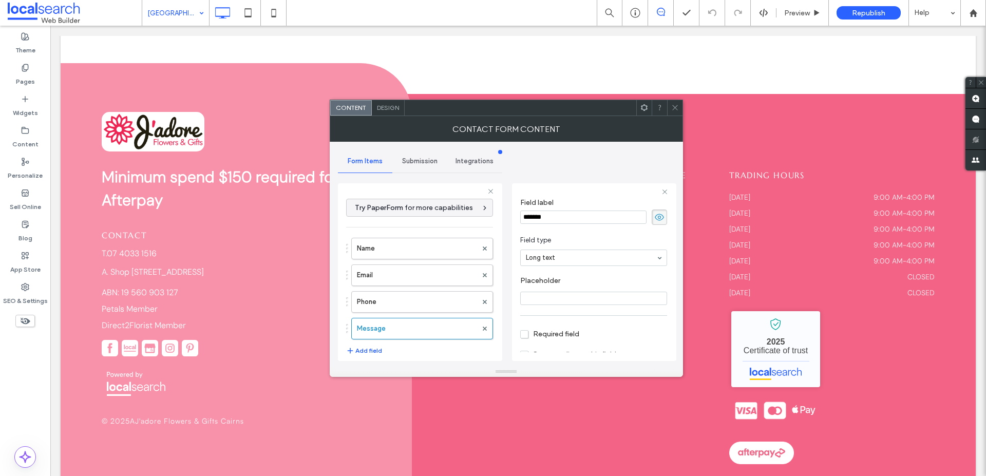
click at [412, 155] on div "Submission" at bounding box center [419, 161] width 55 height 23
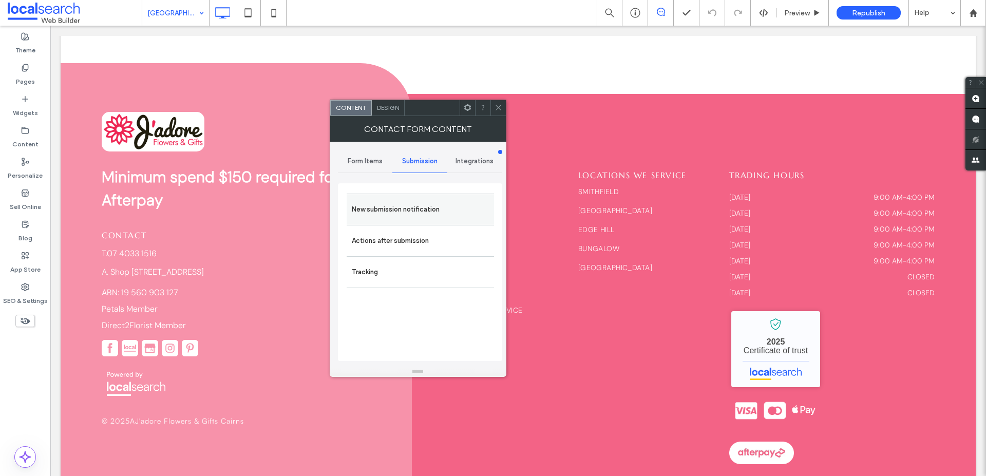
click at [405, 222] on div "New submission notification" at bounding box center [420, 209] width 147 height 31
click at [409, 215] on label "New submission notification" at bounding box center [420, 209] width 137 height 21
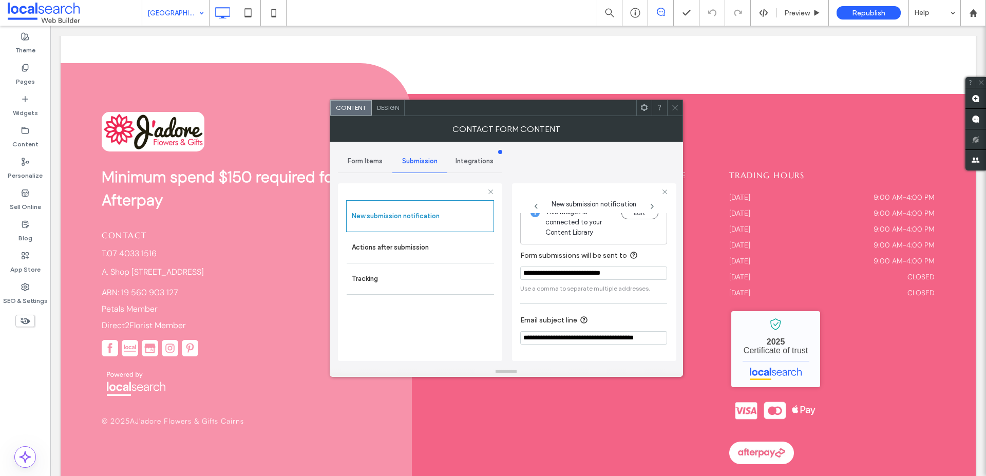
scroll to position [20, 0]
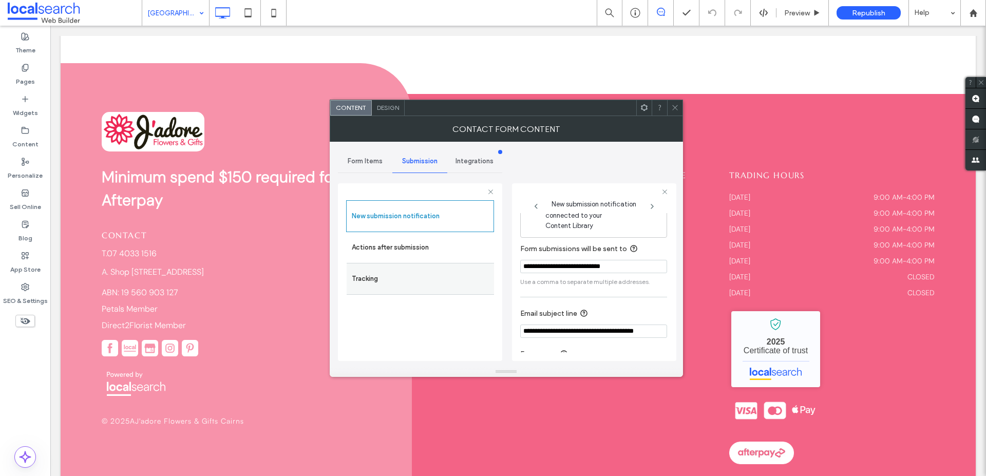
click at [417, 267] on div "Tracking" at bounding box center [420, 279] width 147 height 32
click at [409, 242] on label "Actions after submission" at bounding box center [420, 247] width 137 height 21
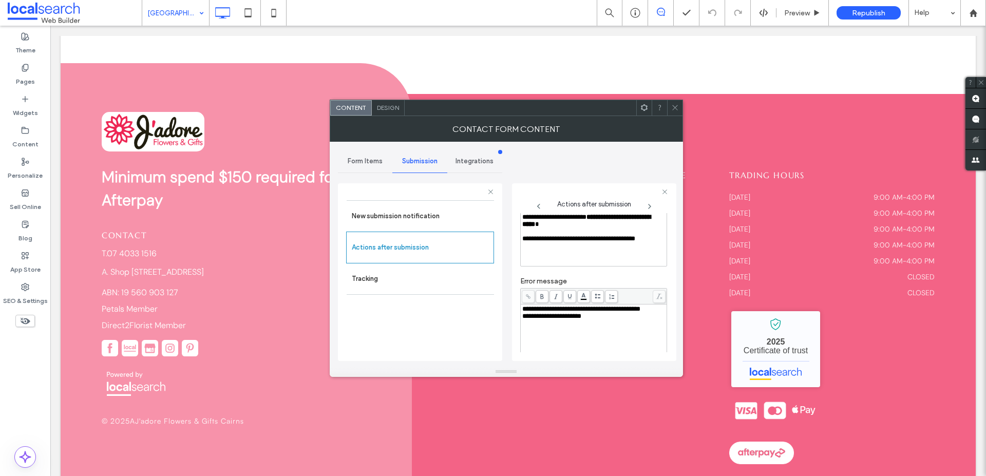
scroll to position [82, 0]
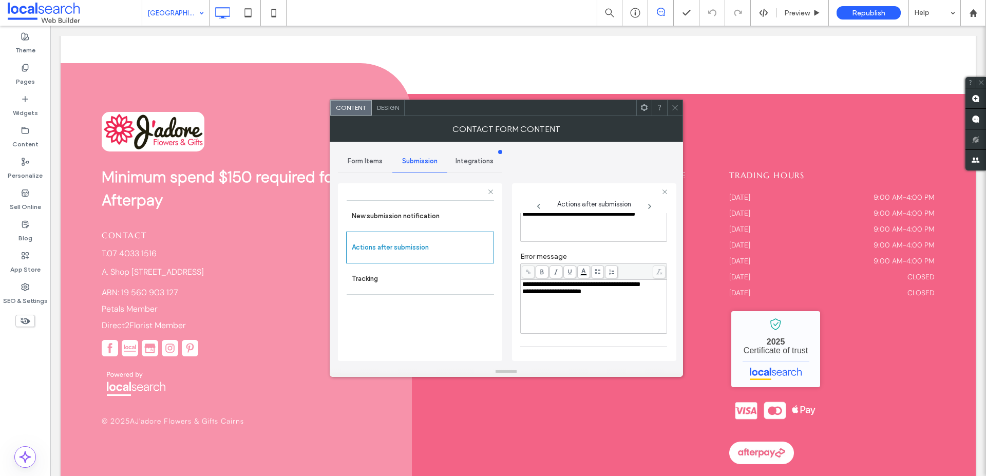
click at [671, 105] on icon at bounding box center [675, 108] width 8 height 8
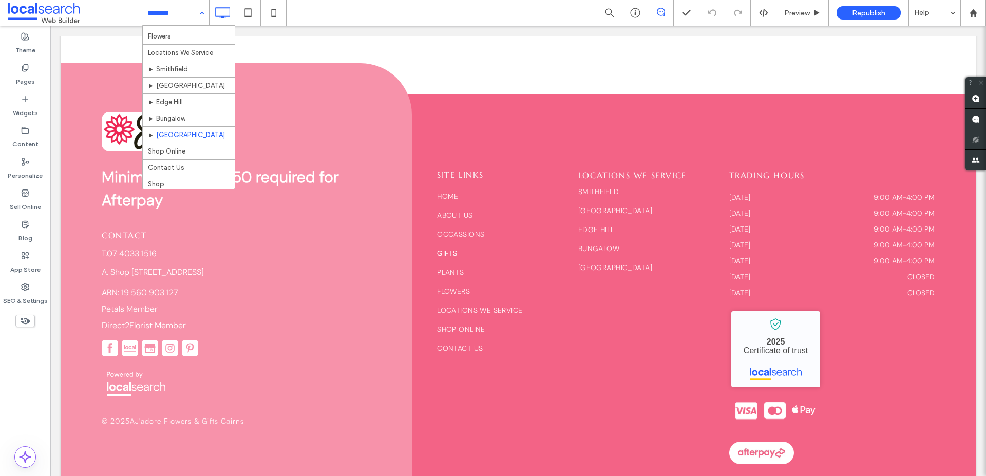
scroll to position [287, 0]
click at [167, 20] on input at bounding box center [172, 13] width 51 height 26
click at [203, 12] on div "Home About Us Blog Delivery Information Occassions [DATE] [DATE] [DATE] Anniver…" at bounding box center [175, 13] width 67 height 26
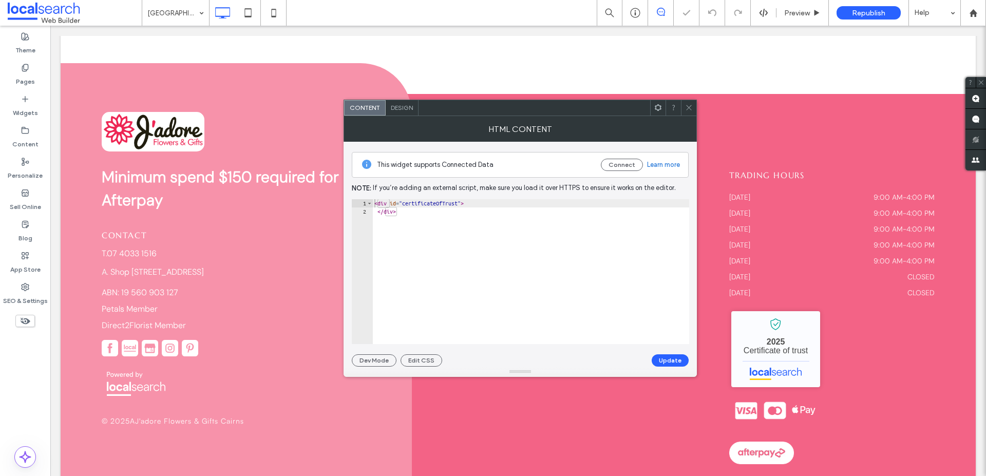
click at [402, 113] on div "Design" at bounding box center [402, 107] width 33 height 15
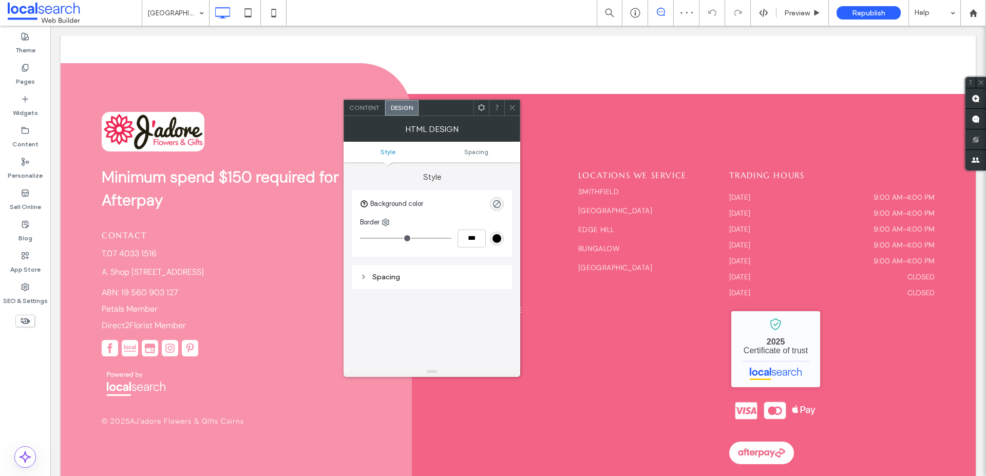
click at [473, 145] on ul "Style Spacing" at bounding box center [432, 152] width 177 height 21
click at [471, 151] on span "Spacing" at bounding box center [476, 152] width 24 height 8
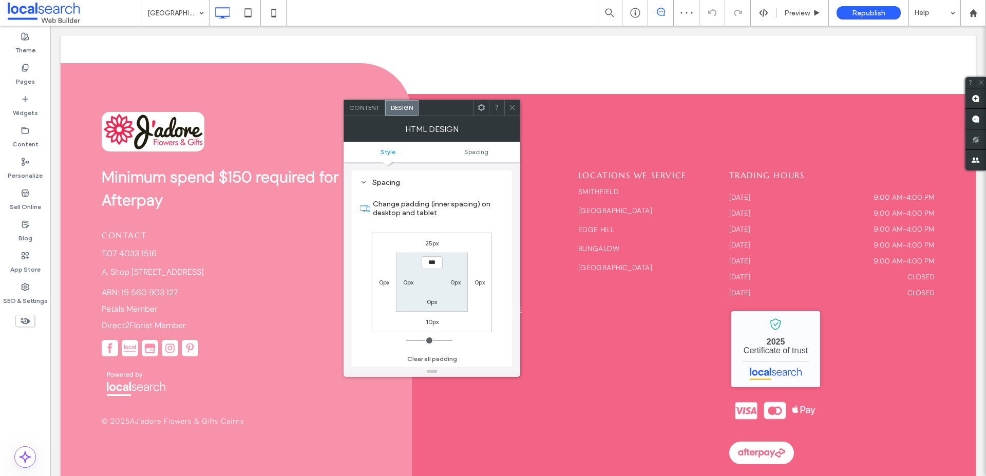
scroll to position [95, 0]
click at [512, 107] on use at bounding box center [512, 107] width 5 height 5
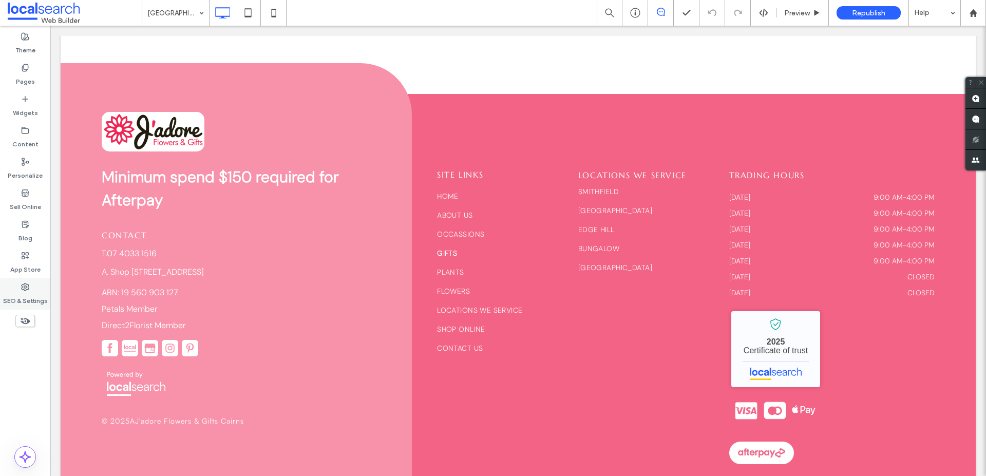
click at [15, 292] on label "SEO & Settings" at bounding box center [25, 298] width 45 height 14
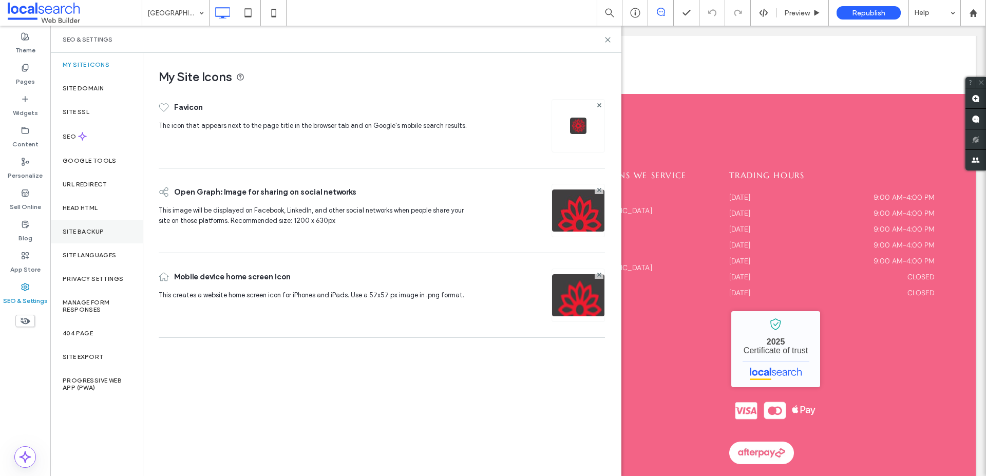
click at [97, 235] on div "Site Backup" at bounding box center [96, 232] width 92 height 24
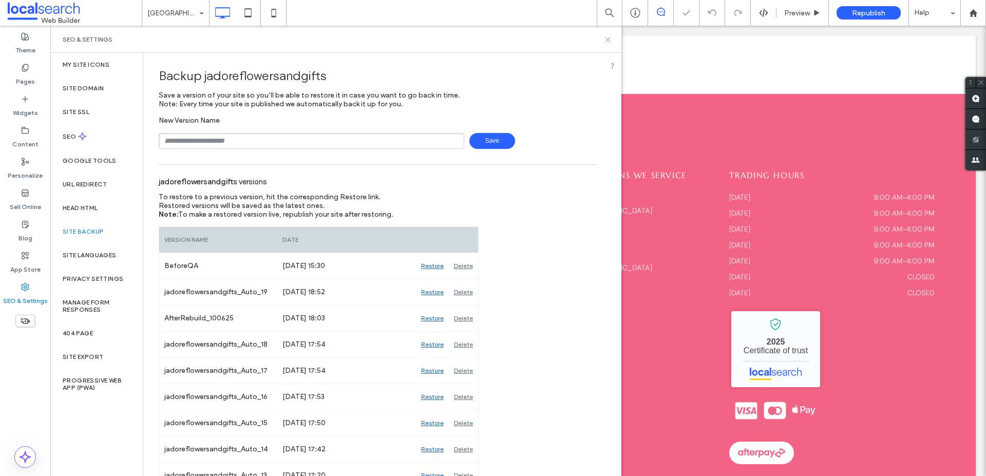
click at [608, 41] on icon at bounding box center [608, 40] width 8 height 8
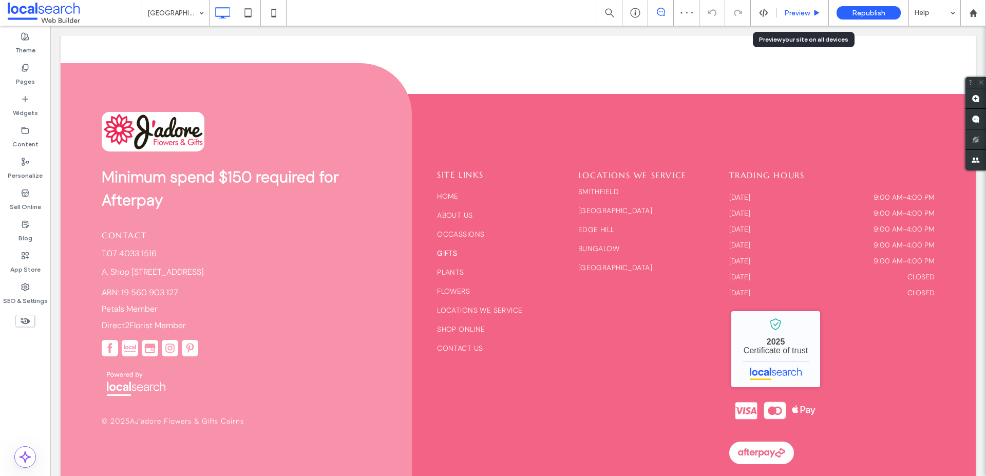
click at [812, 14] on div "Preview" at bounding box center [803, 13] width 52 height 9
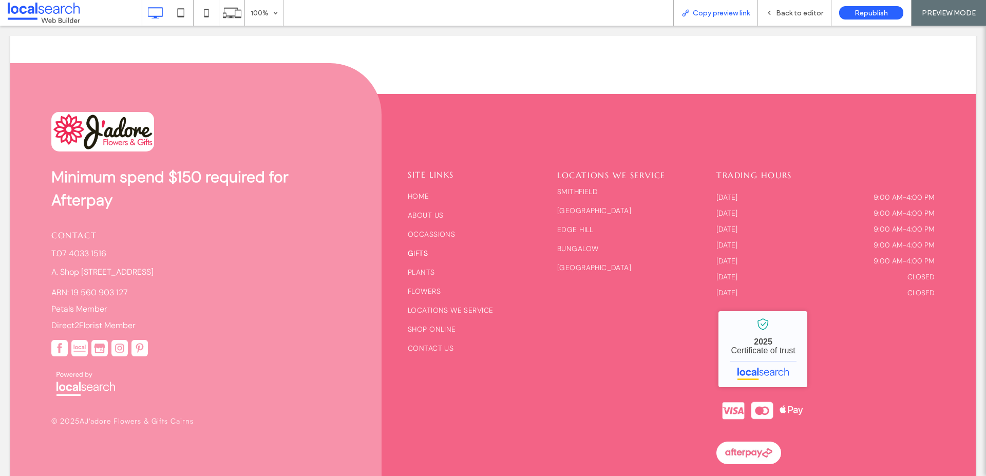
click at [725, 11] on span "Copy preview link" at bounding box center [721, 13] width 57 height 9
click at [784, 15] on span "Back to editor" at bounding box center [799, 13] width 47 height 9
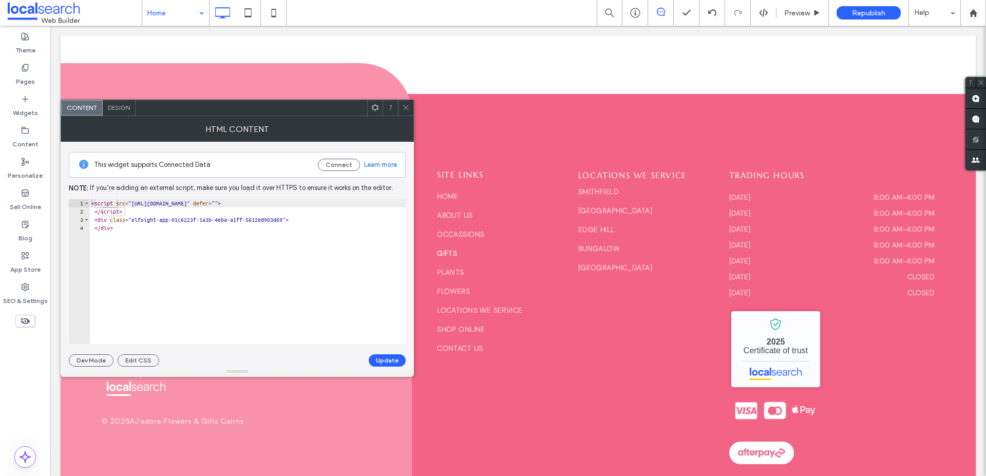
type textarea "**********"
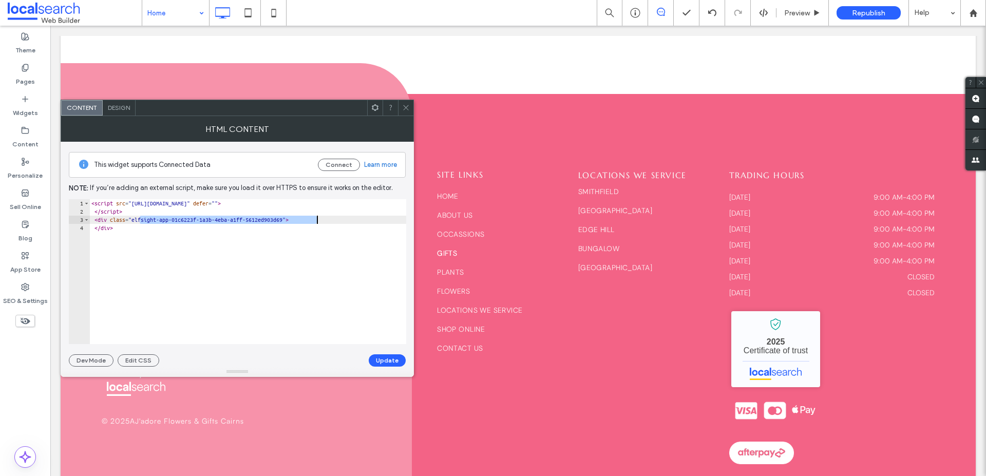
drag, startPoint x: 140, startPoint y: 220, endPoint x: 319, endPoint y: 220, distance: 178.7
click at [319, 220] on div "< script src = "https://apps.elfsight.com/p/platform.js" defer = "" > </ script…" at bounding box center [247, 279] width 317 height 161
click at [317, 218] on div "< script src = "https://apps.elfsight.com/p/platform.js" defer = "" > </ script…" at bounding box center [247, 279] width 317 height 161
drag, startPoint x: 320, startPoint y: 220, endPoint x: 140, endPoint y: 223, distance: 180.3
click at [140, 223] on div "< script src = "https://apps.elfsight.com/p/platform.js" defer = "" > </ script…" at bounding box center [247, 279] width 317 height 161
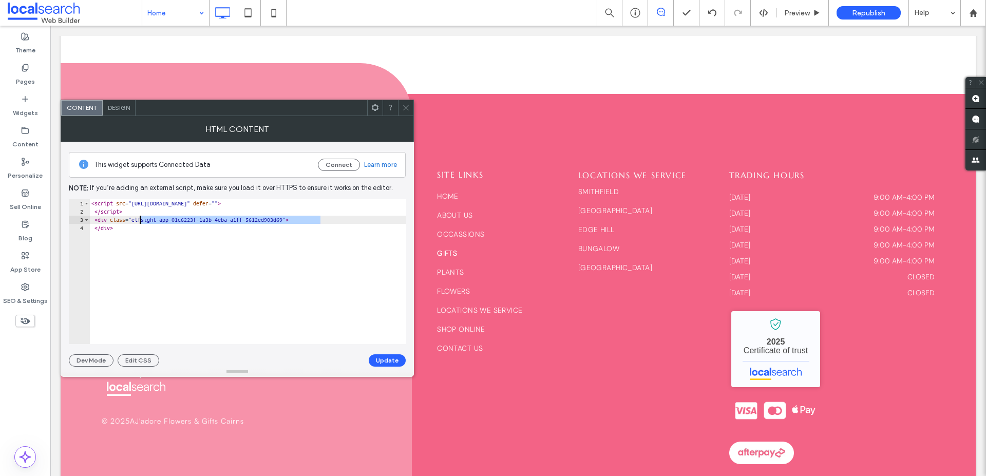
click at [250, 222] on div "< script src = "https://apps.elfsight.com/p/platform.js" defer = "" > </ script…" at bounding box center [247, 279] width 317 height 161
drag, startPoint x: 276, startPoint y: 220, endPoint x: 322, endPoint y: 223, distance: 45.3
click at [322, 223] on div "< script src = "https://apps.elfsight.com/p/platform.js" defer = "" > </ script…" at bounding box center [247, 279] width 317 height 161
click at [403, 112] on span at bounding box center [406, 107] width 8 height 15
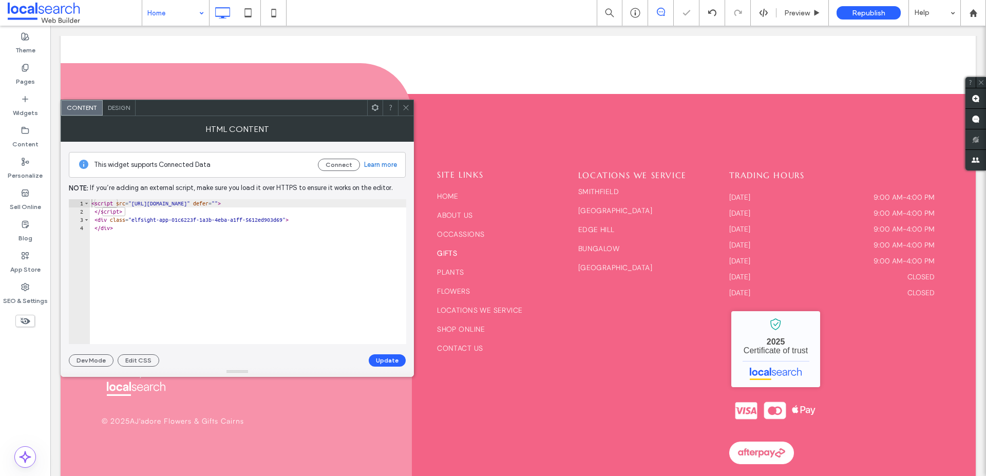
click at [406, 110] on icon at bounding box center [406, 108] width 8 height 8
